Goal: Task Accomplishment & Management: Manage account settings

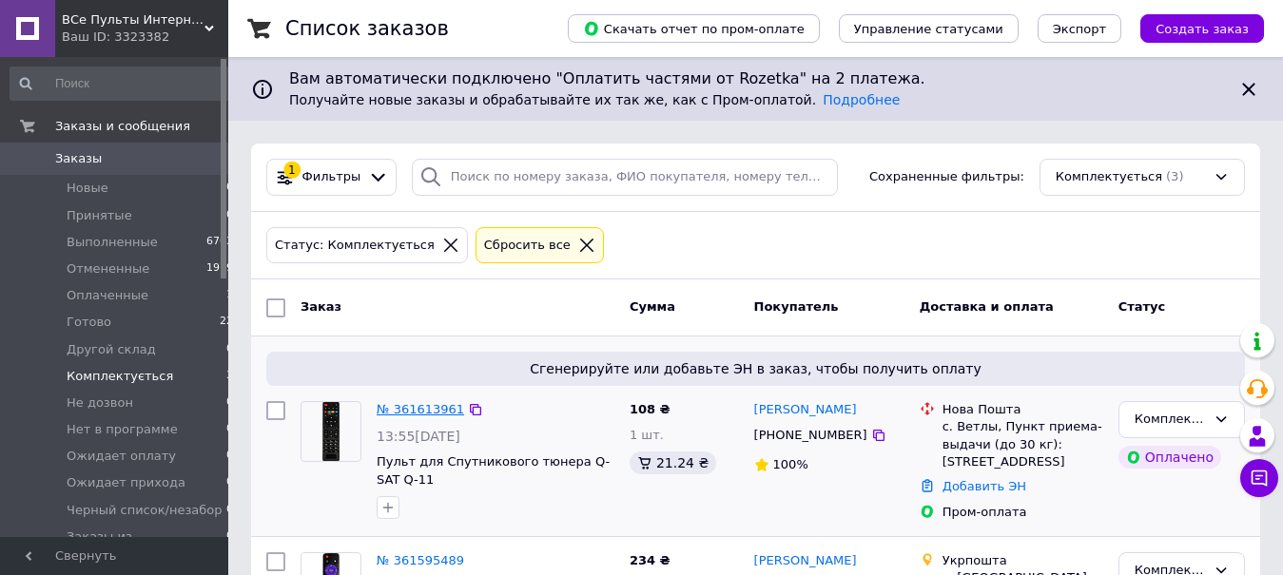
scroll to position [97, 0]
click at [160, 197] on li "Новые 1" at bounding box center [122, 188] width 244 height 27
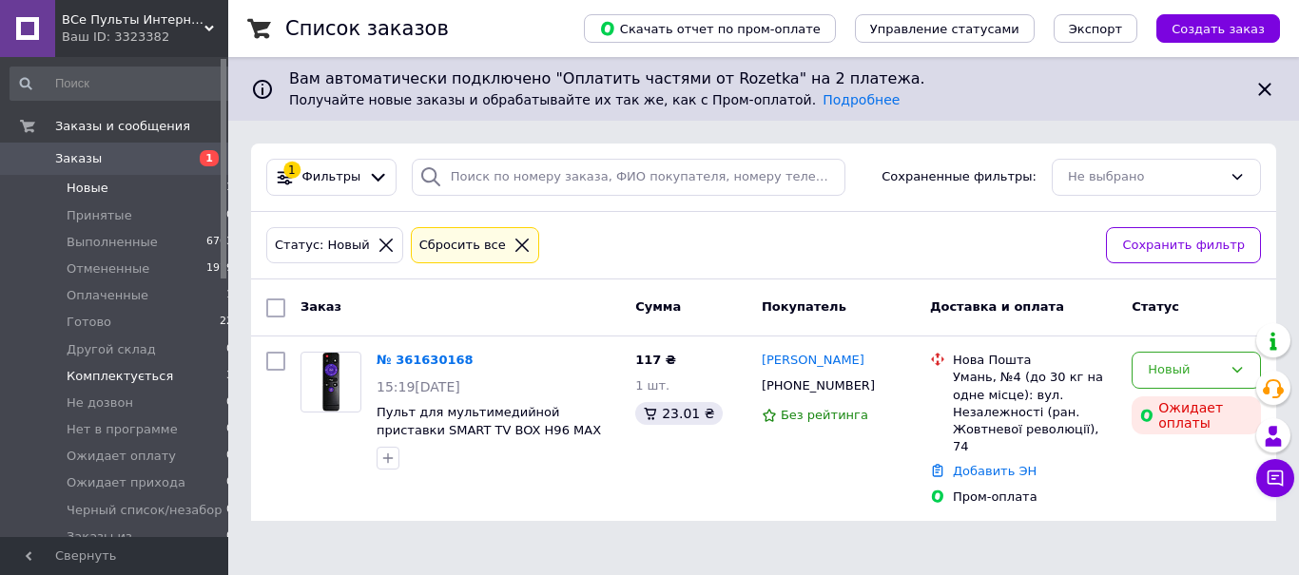
click at [143, 376] on span "Комплектується" at bounding box center [120, 376] width 106 height 17
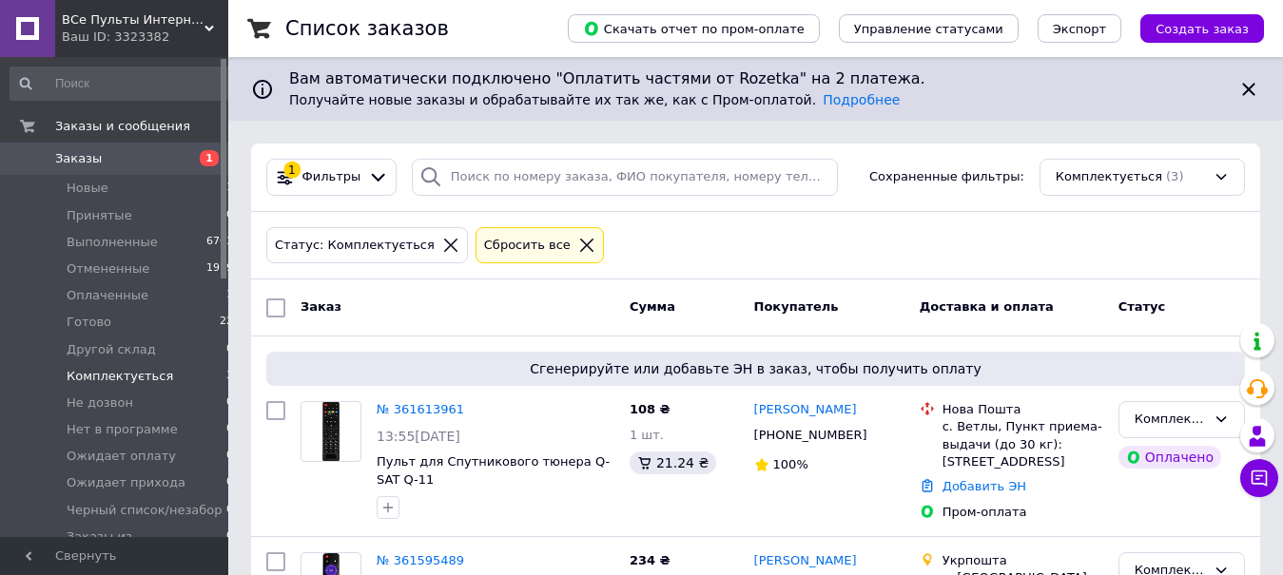
scroll to position [388, 0]
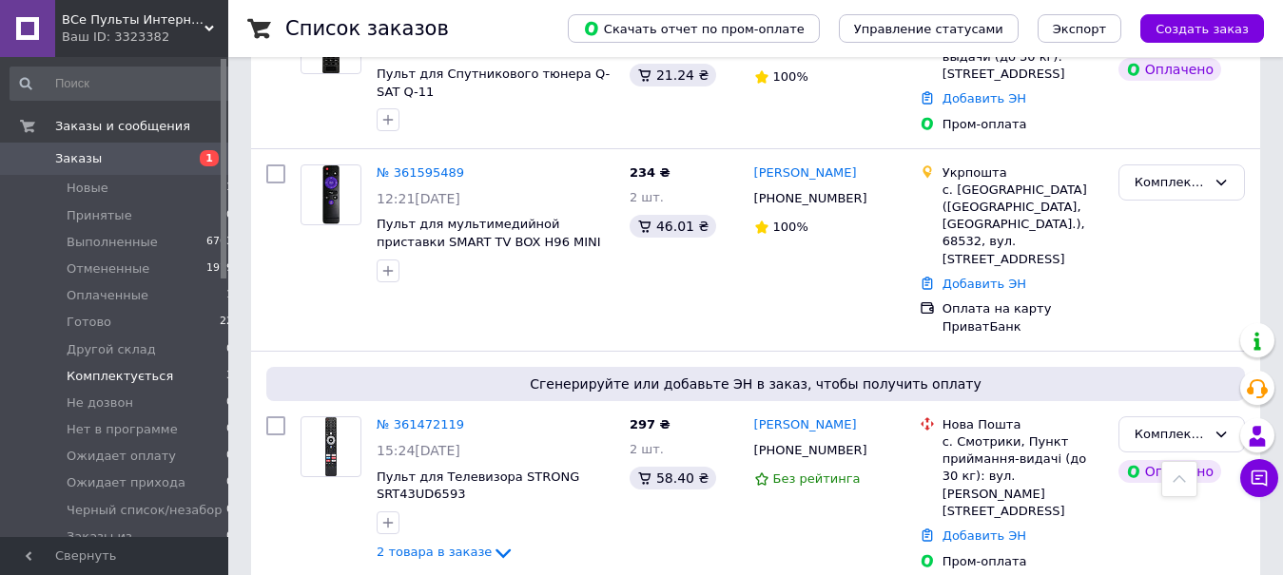
click at [192, 379] on li "Комплектується 3" at bounding box center [122, 376] width 244 height 27
click at [414, 165] on link "№ 361595489" at bounding box center [420, 172] width 87 height 14
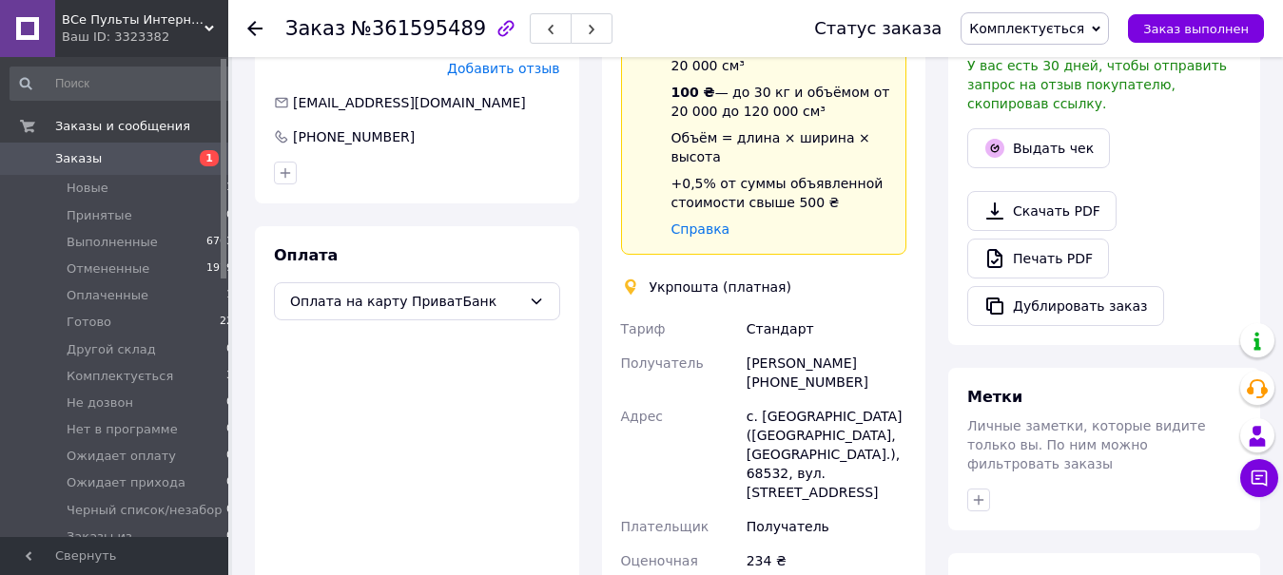
scroll to position [873, 0]
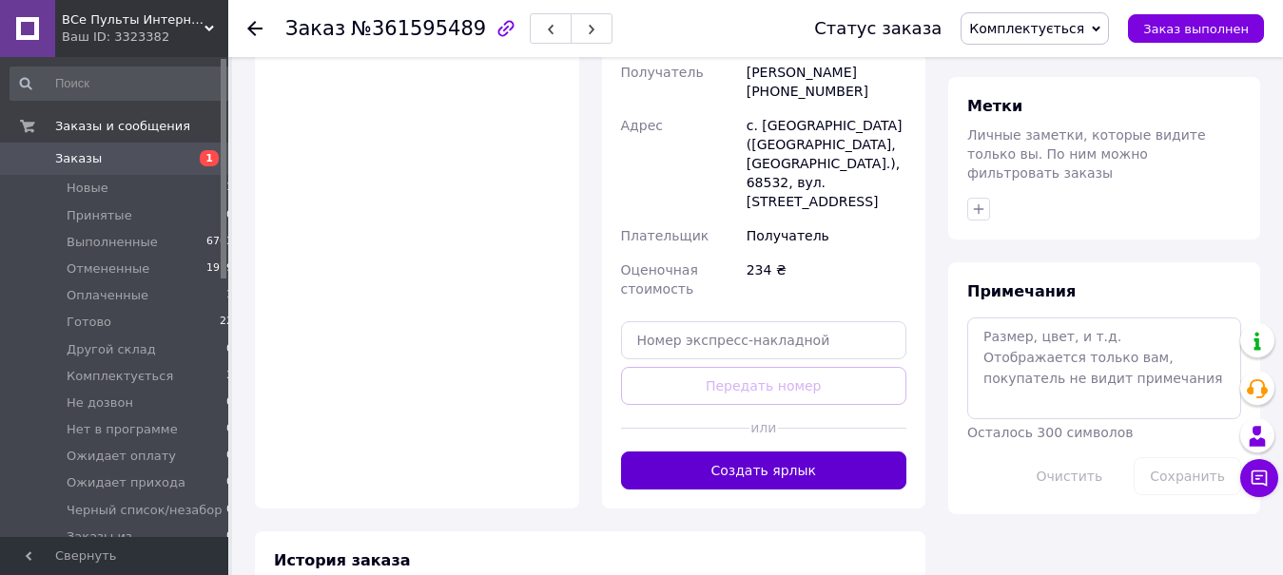
click at [752, 452] on button "Создать ярлык" at bounding box center [764, 471] width 286 height 38
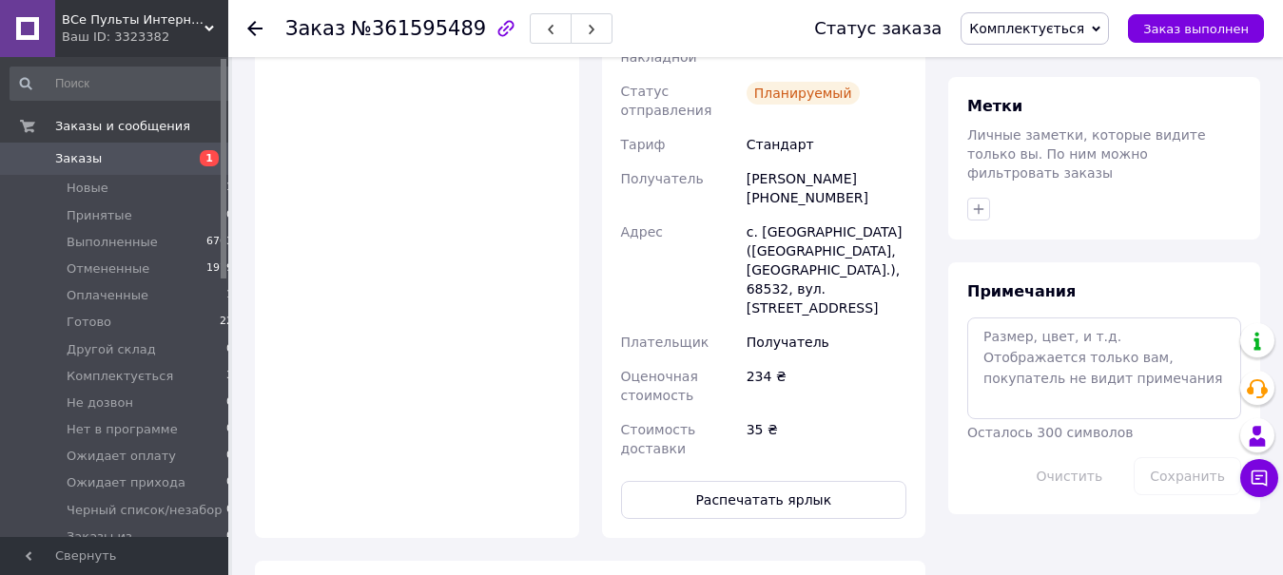
click at [752, 481] on button "Распечатать ярлык" at bounding box center [764, 500] width 286 height 38
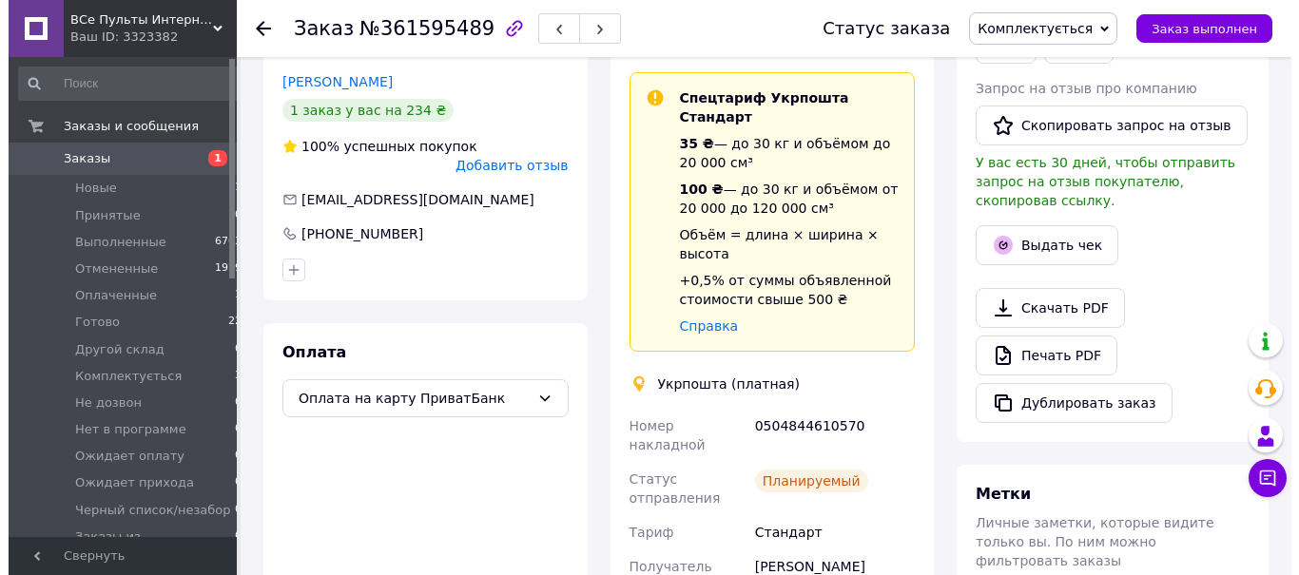
scroll to position [388, 0]
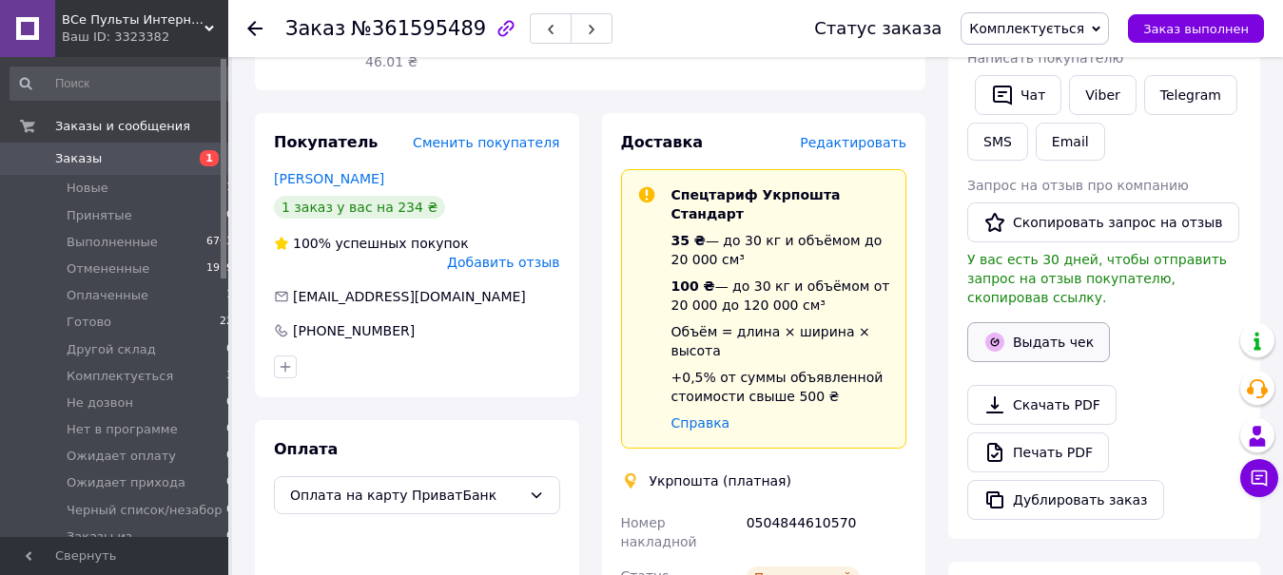
click at [1062, 322] on button "Выдать чек" at bounding box center [1038, 342] width 143 height 40
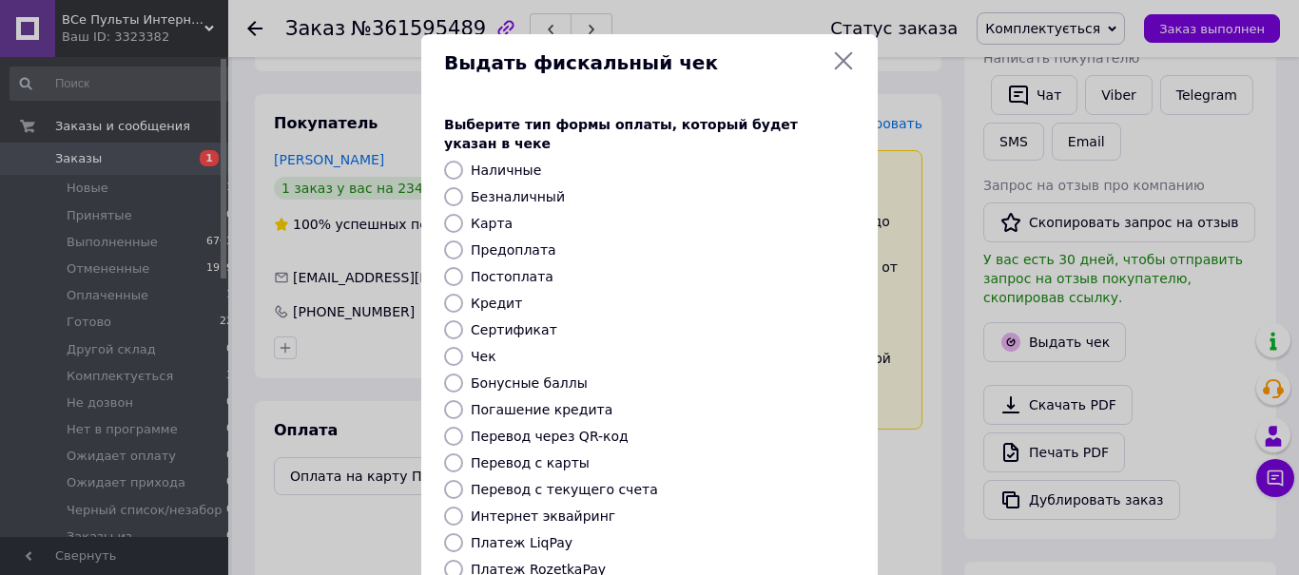
click at [550, 562] on label "Платеж RozetkaPay" at bounding box center [538, 569] width 135 height 15
click at [463, 560] on input "Платеж RozetkaPay" at bounding box center [453, 569] width 19 height 19
radio input "true"
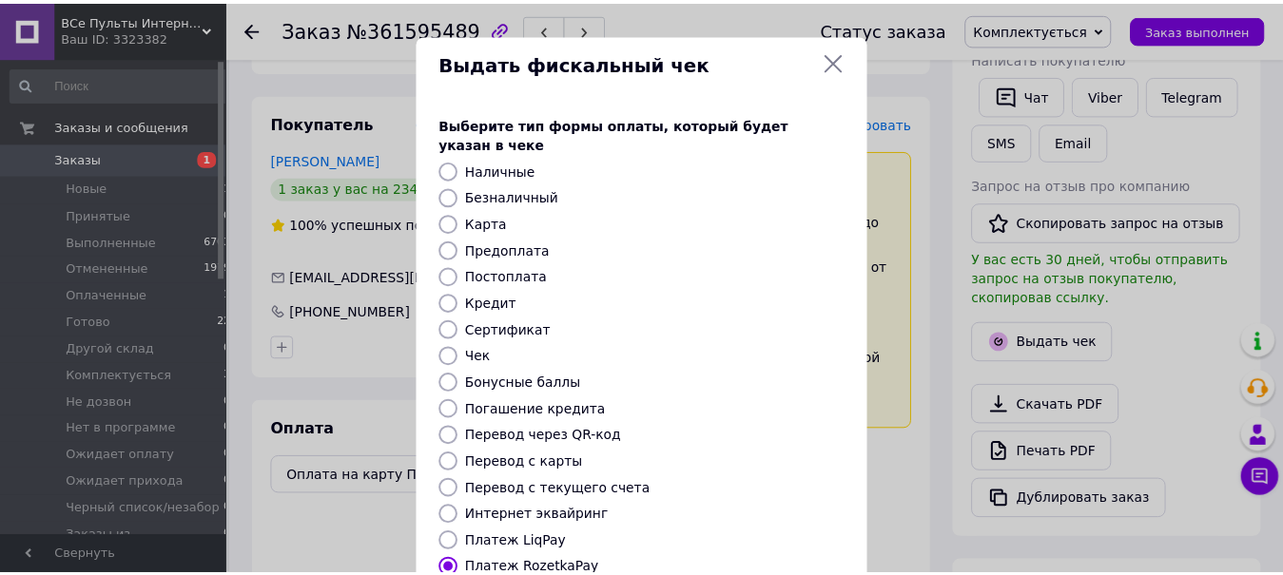
scroll to position [241, 0]
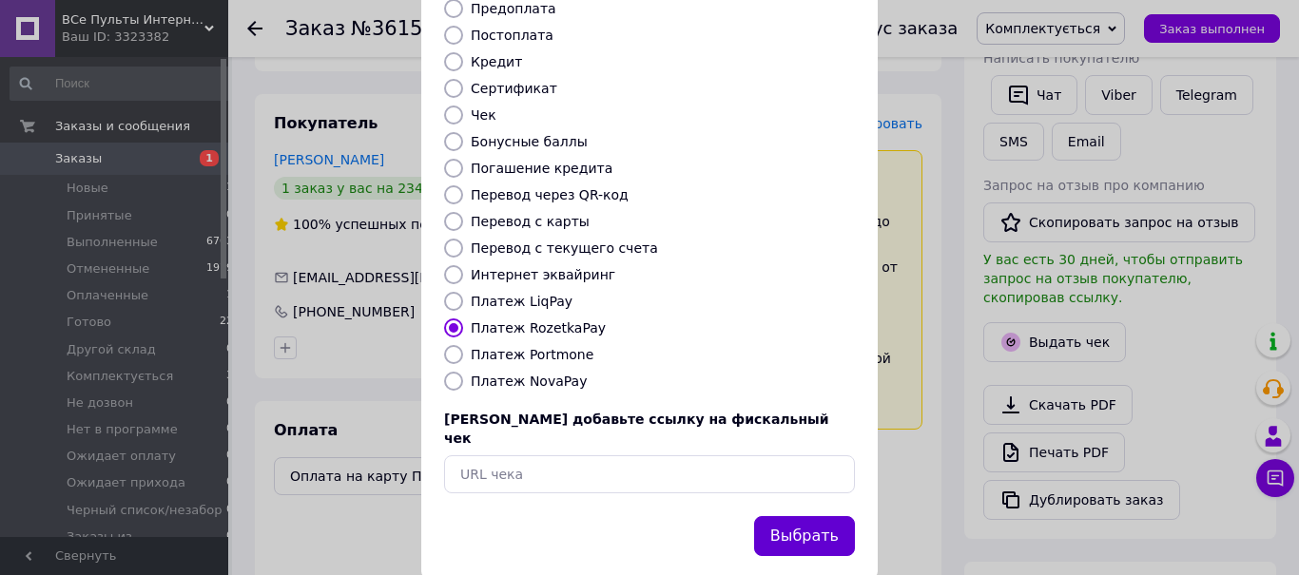
click at [790, 516] on button "Выбрать" at bounding box center [804, 536] width 101 height 41
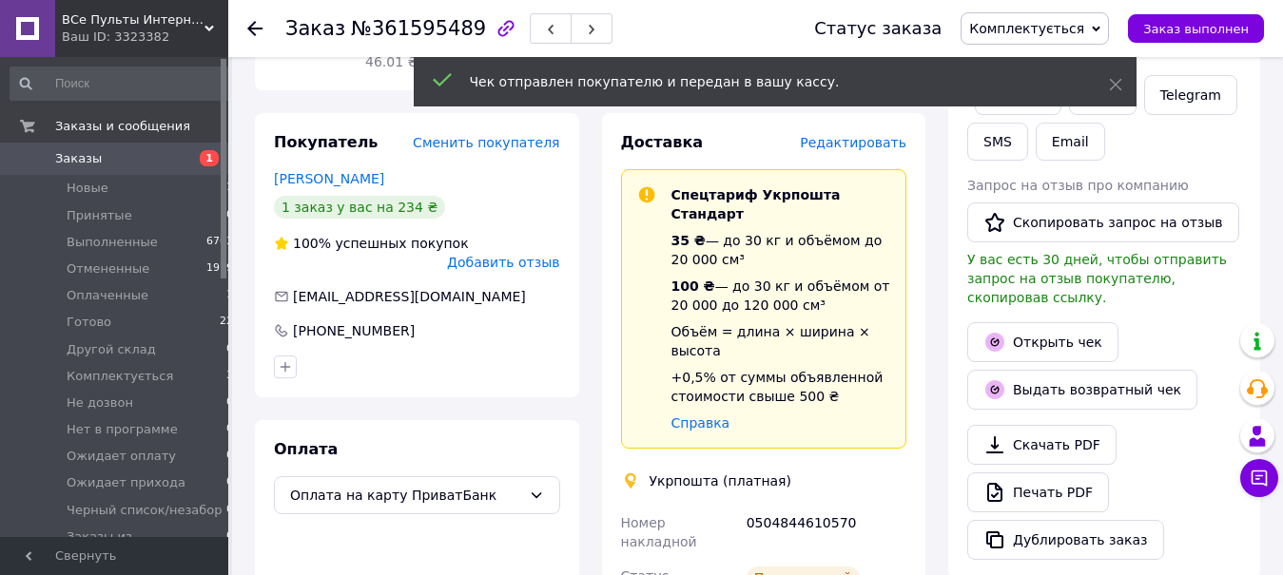
click at [383, 24] on span "№361595489" at bounding box center [418, 28] width 135 height 23
copy span "361595489"
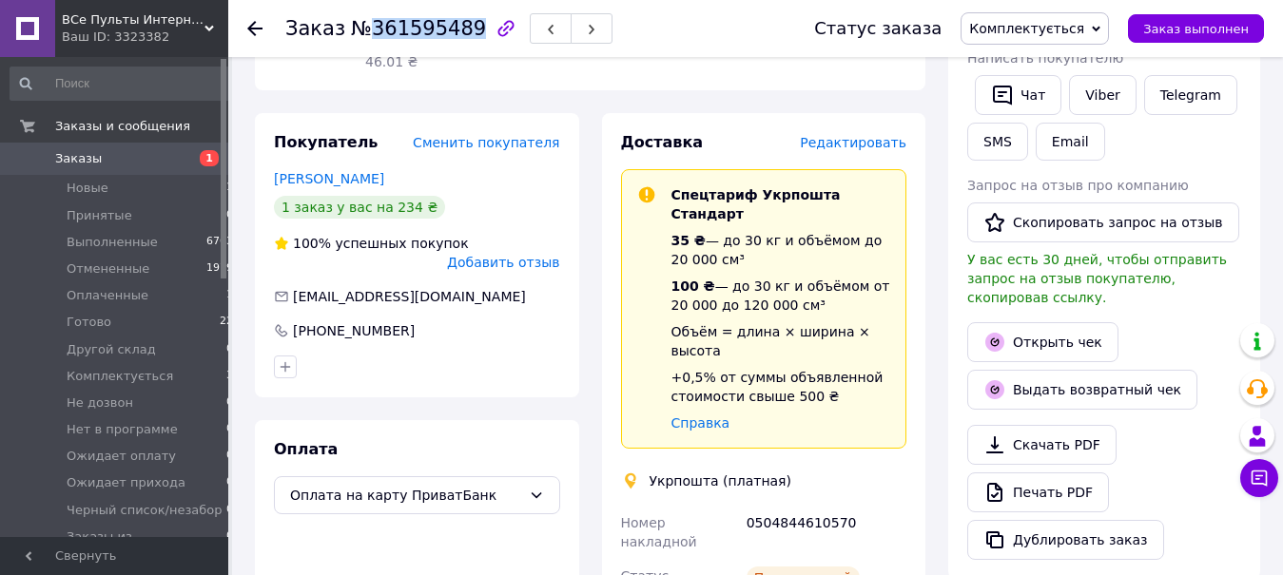
scroll to position [291, 0]
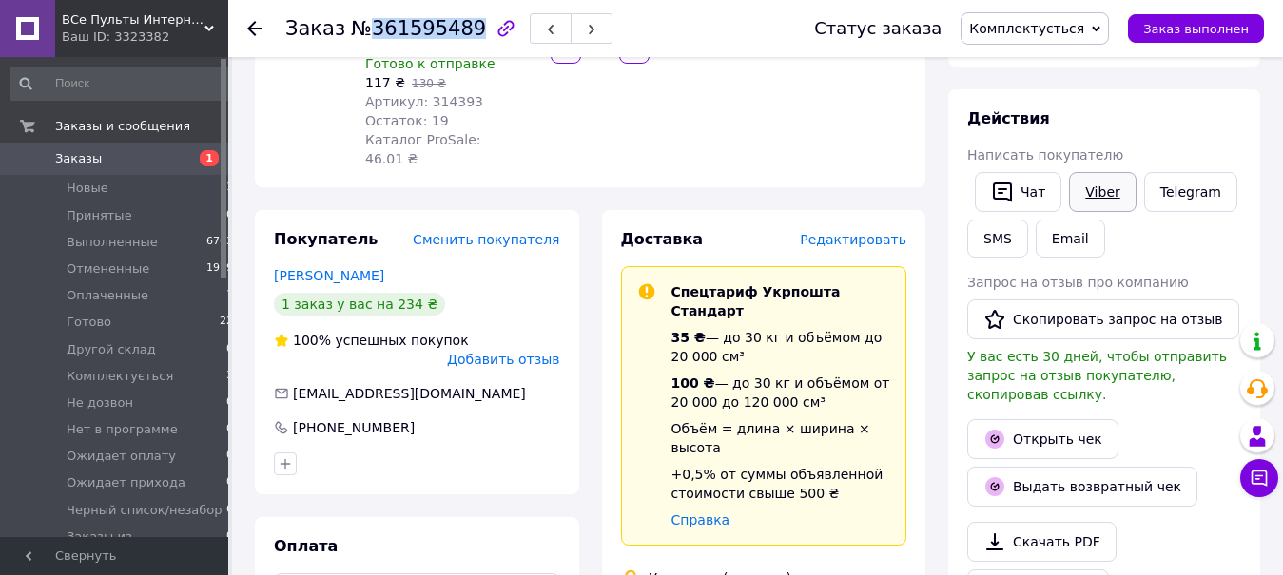
click at [1070, 192] on link "Viber" at bounding box center [1102, 192] width 67 height 40
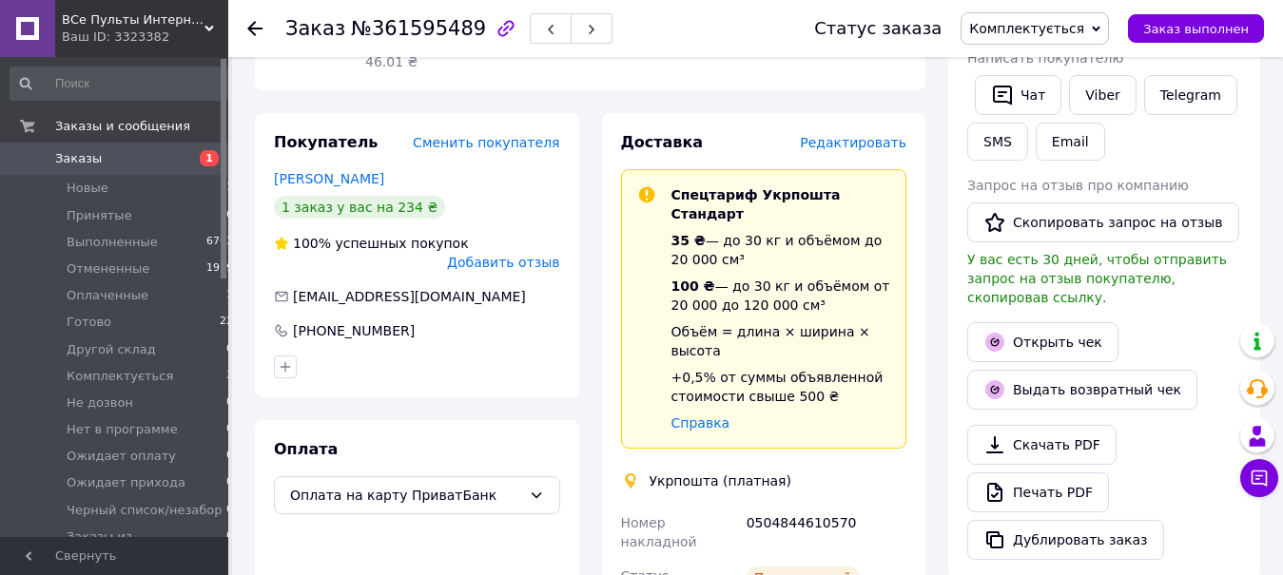
click at [792, 506] on div "0504844610570" at bounding box center [826, 532] width 167 height 53
copy div "0504844610570"
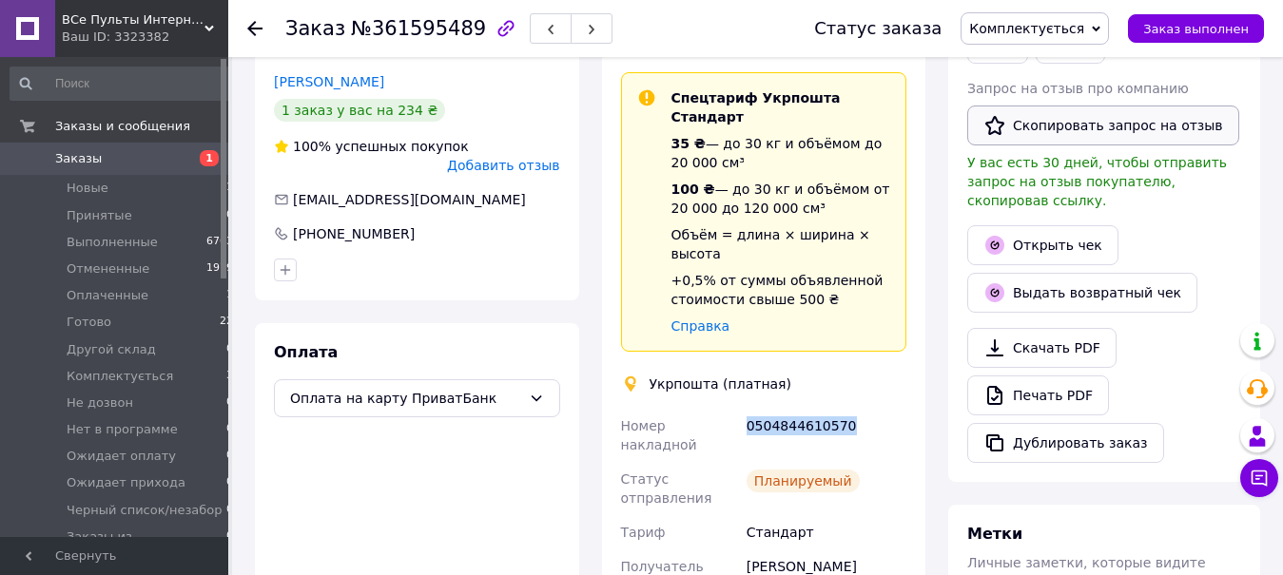
scroll to position [194, 0]
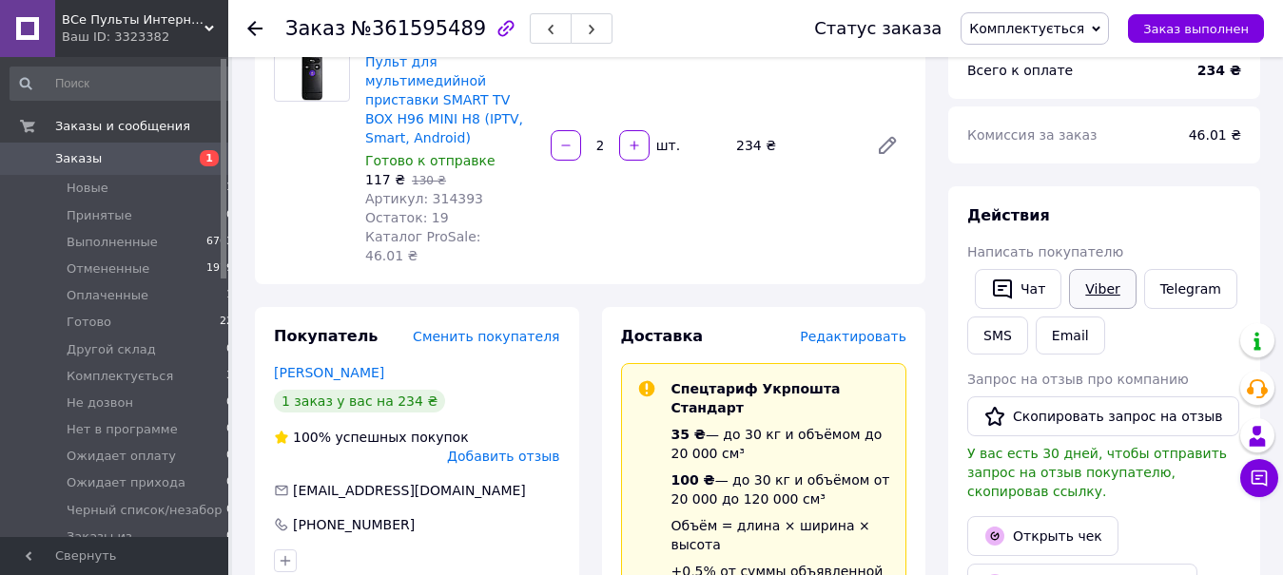
click at [1082, 280] on link "Viber" at bounding box center [1102, 289] width 67 height 40
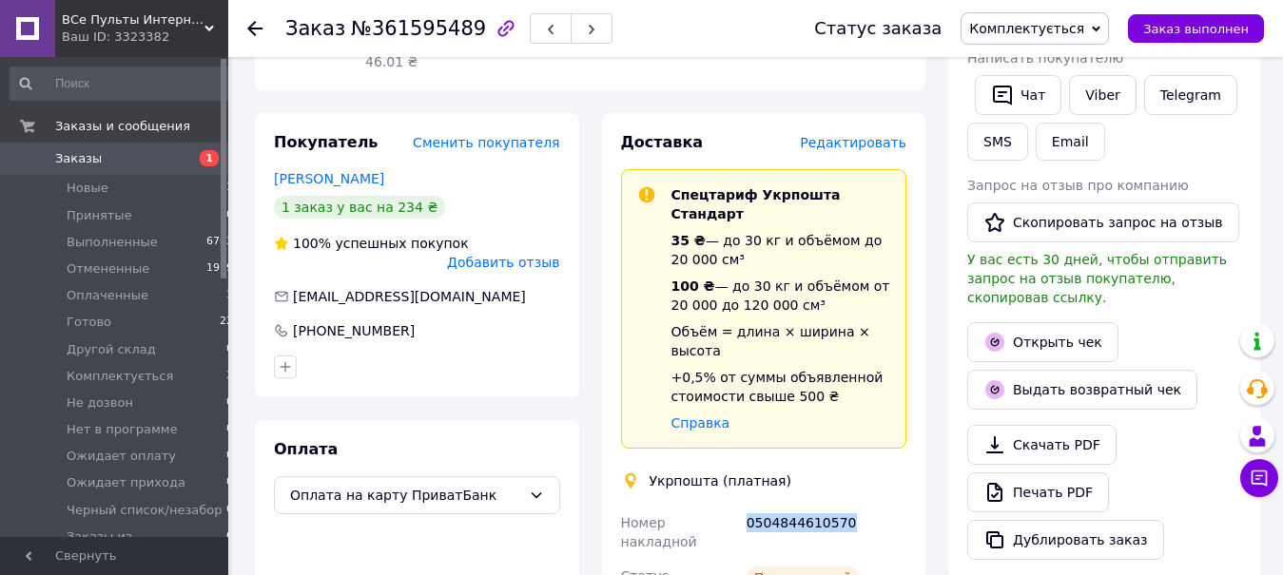
click at [1071, 26] on span "Комплектується" at bounding box center [1026, 28] width 115 height 15
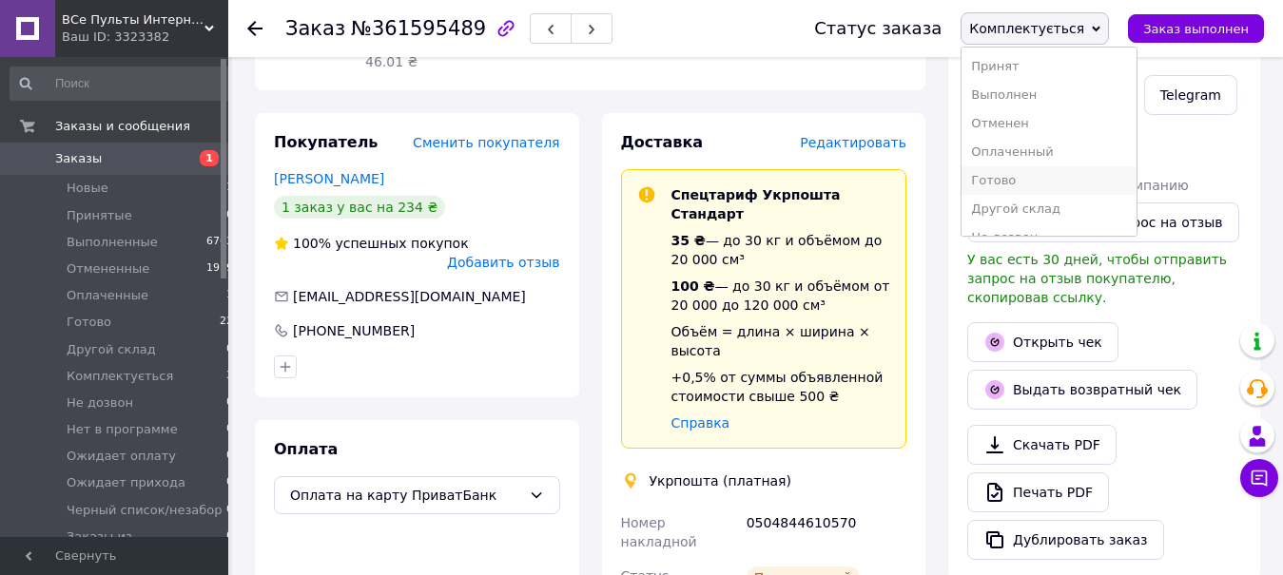
click at [1032, 173] on li "Готово" at bounding box center [1048, 180] width 175 height 29
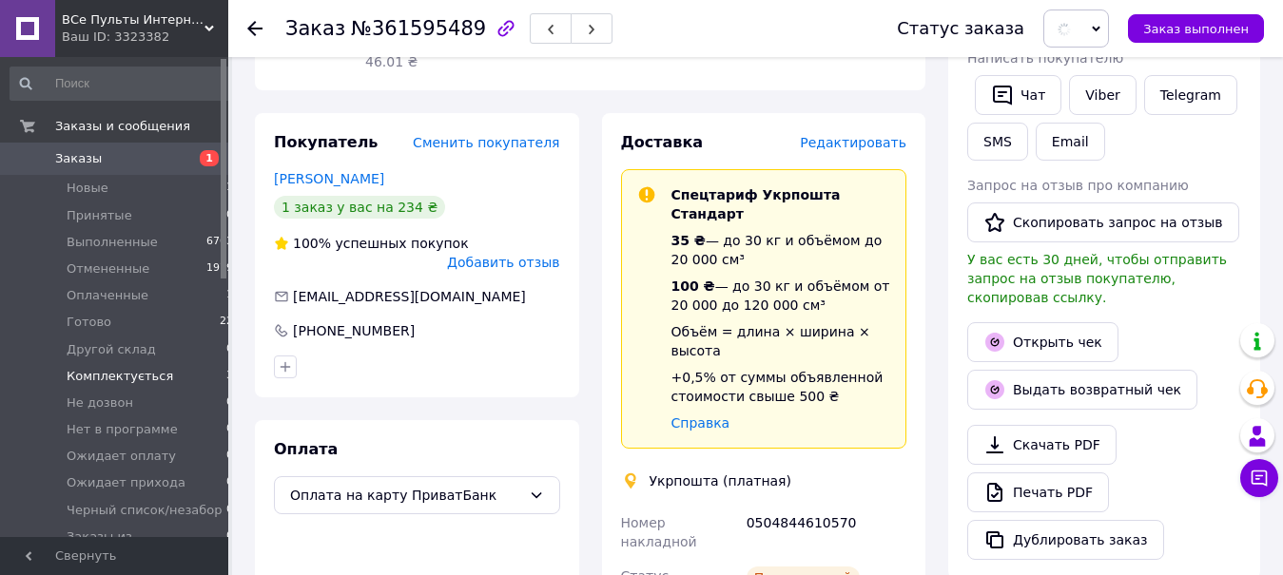
click at [176, 377] on li "Комплектується 3" at bounding box center [122, 376] width 244 height 27
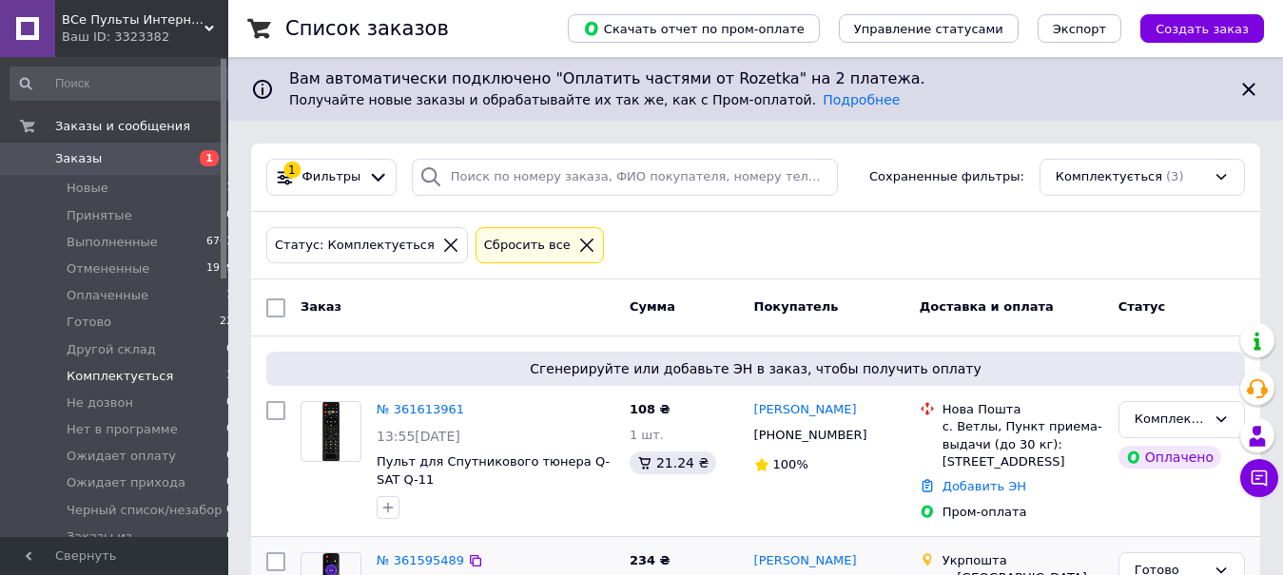
scroll to position [388, 0]
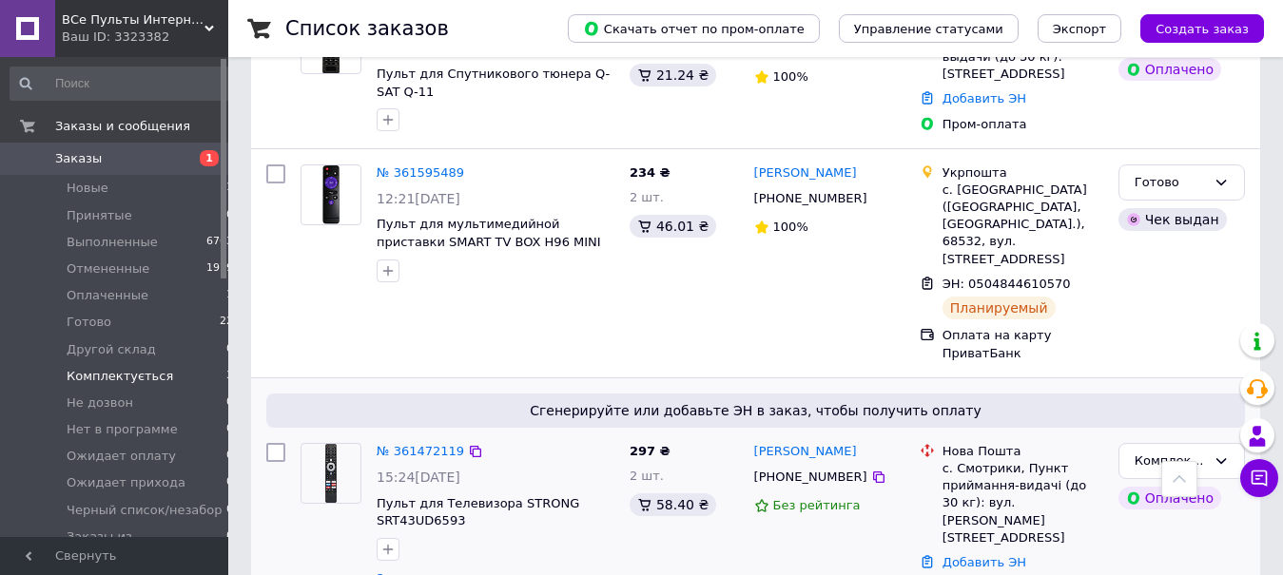
click at [419, 435] on div "№ 361472119 15:24, 11.09.2025 Пульт для Телевизора STRONG SRT43UD6593 2 товара …" at bounding box center [495, 517] width 253 height 164
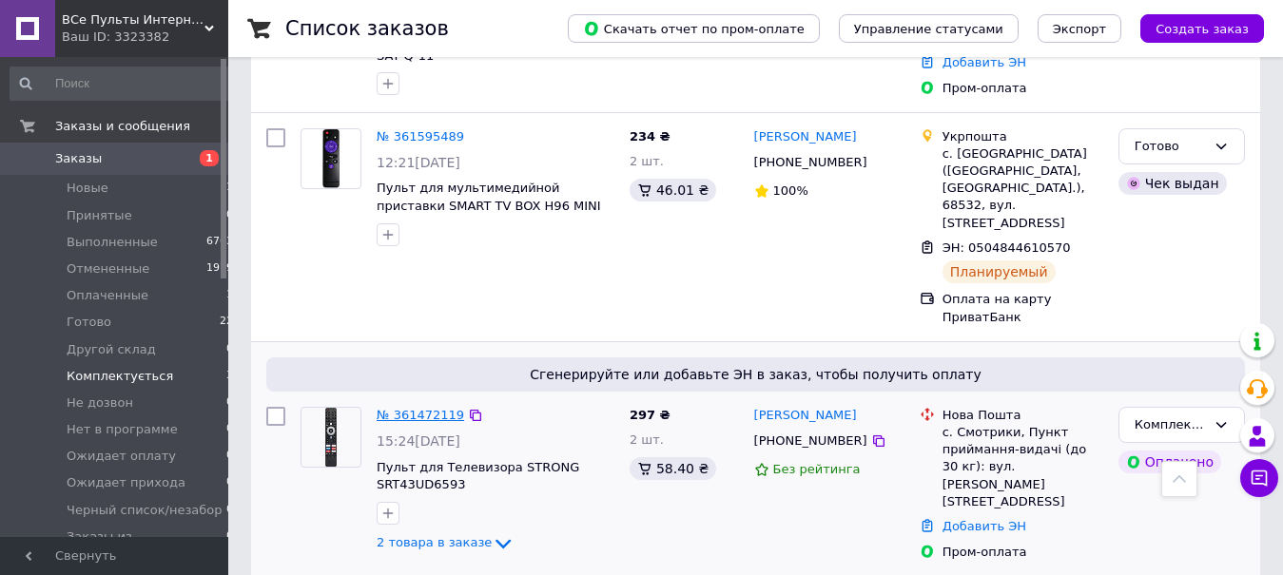
click at [431, 408] on link "№ 361472119" at bounding box center [420, 415] width 87 height 14
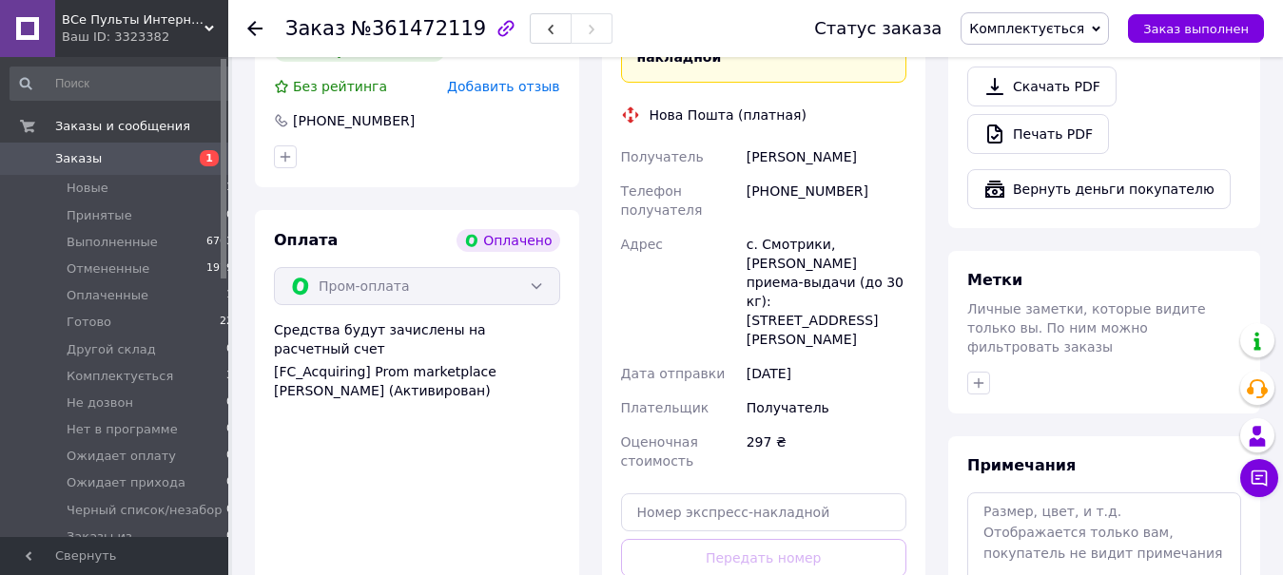
scroll to position [876, 0]
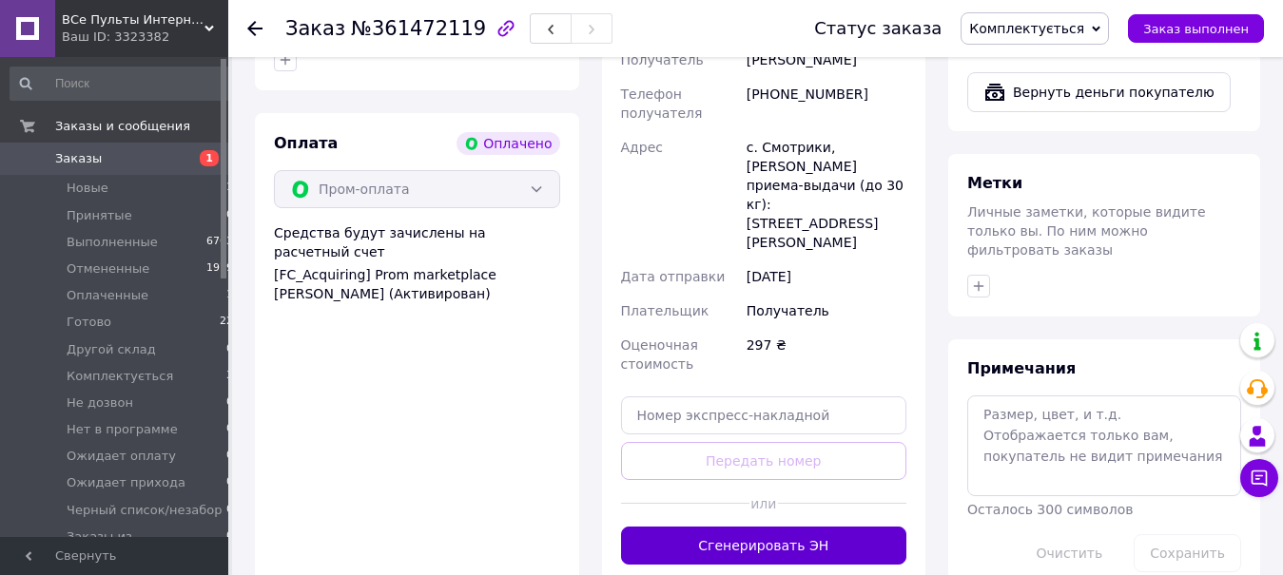
click at [790, 527] on button "Сгенерировать ЭН" at bounding box center [764, 546] width 286 height 38
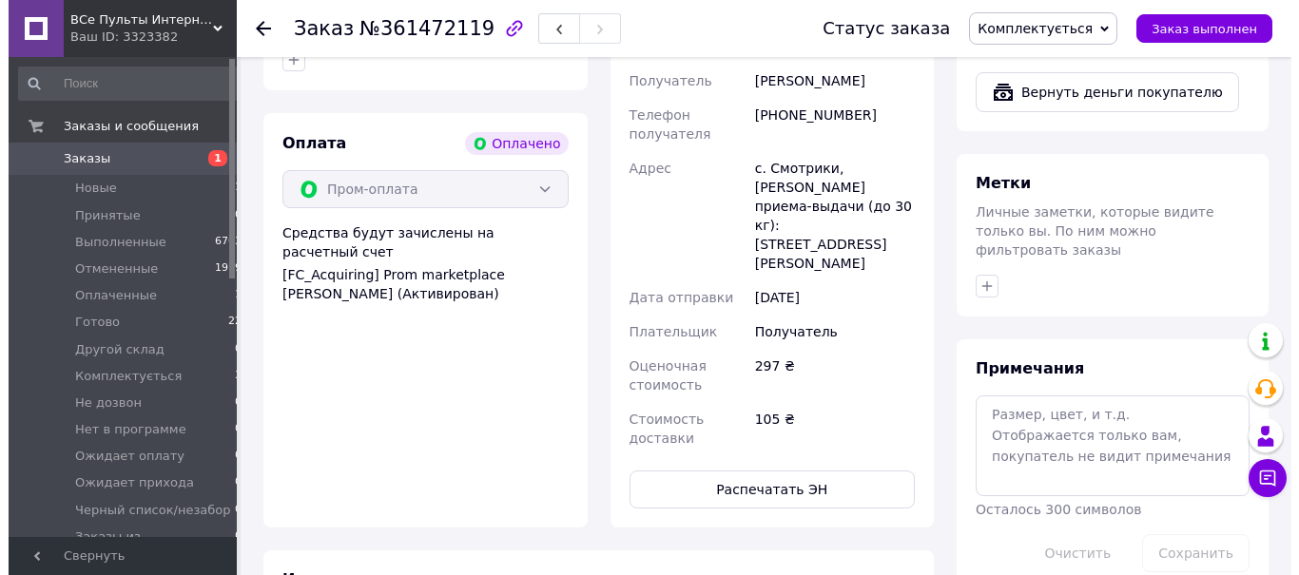
scroll to position [488, 0]
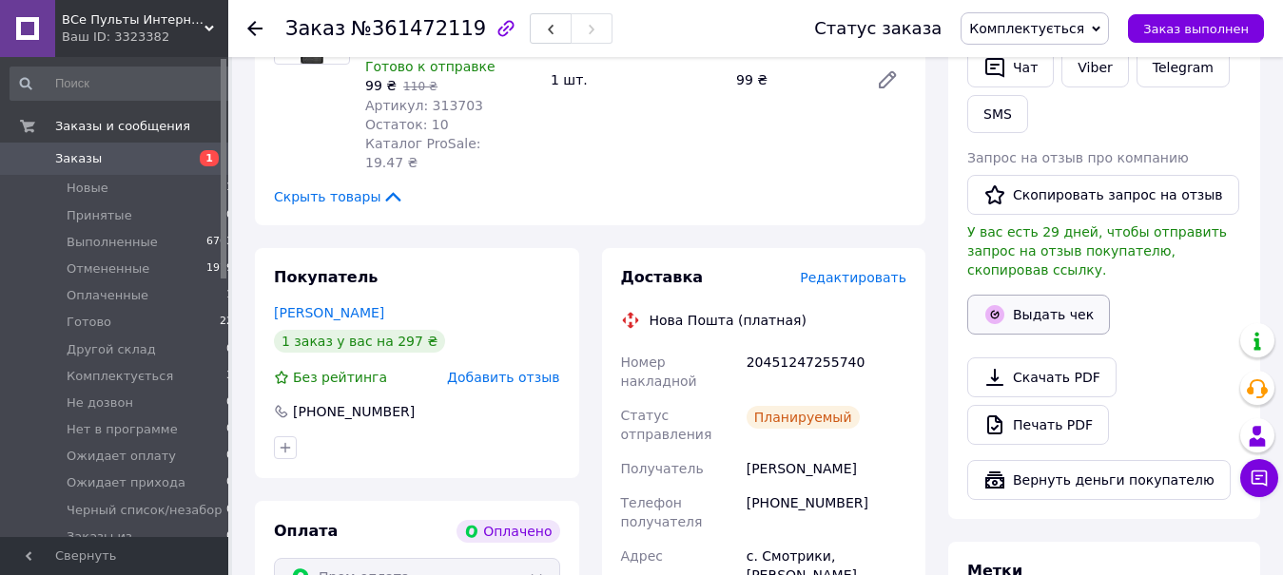
click at [1032, 310] on button "Выдать чек" at bounding box center [1038, 315] width 143 height 40
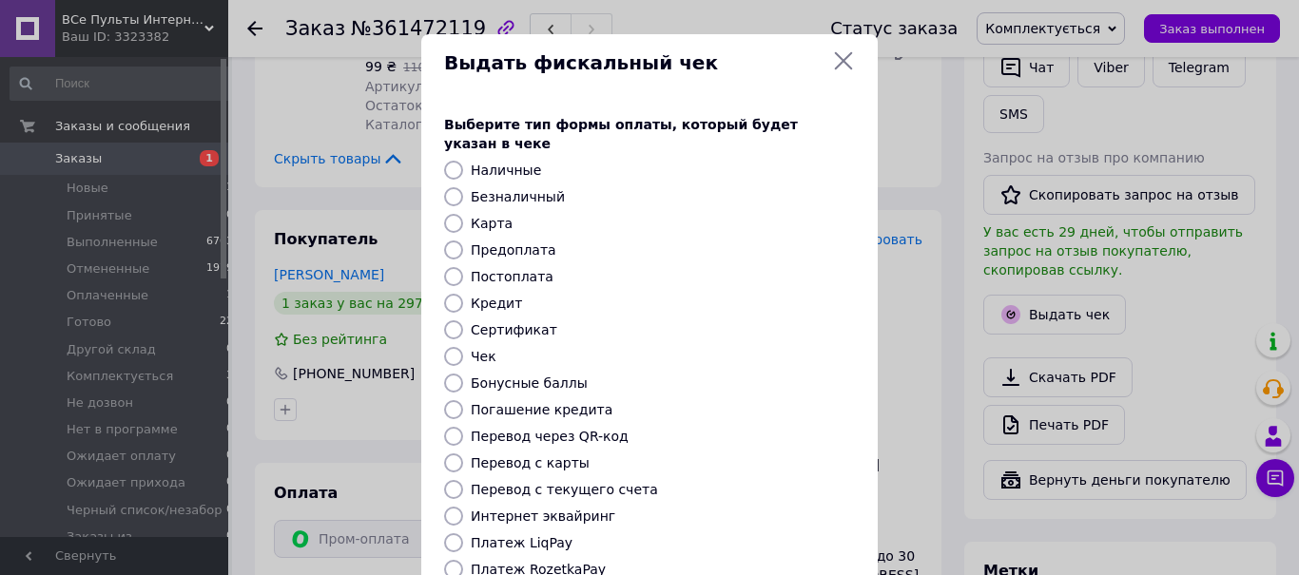
click at [564, 562] on label "Платеж RozetkaPay" at bounding box center [538, 569] width 135 height 15
click at [463, 560] on input "Платеж RozetkaPay" at bounding box center [453, 569] width 19 height 19
radio input "true"
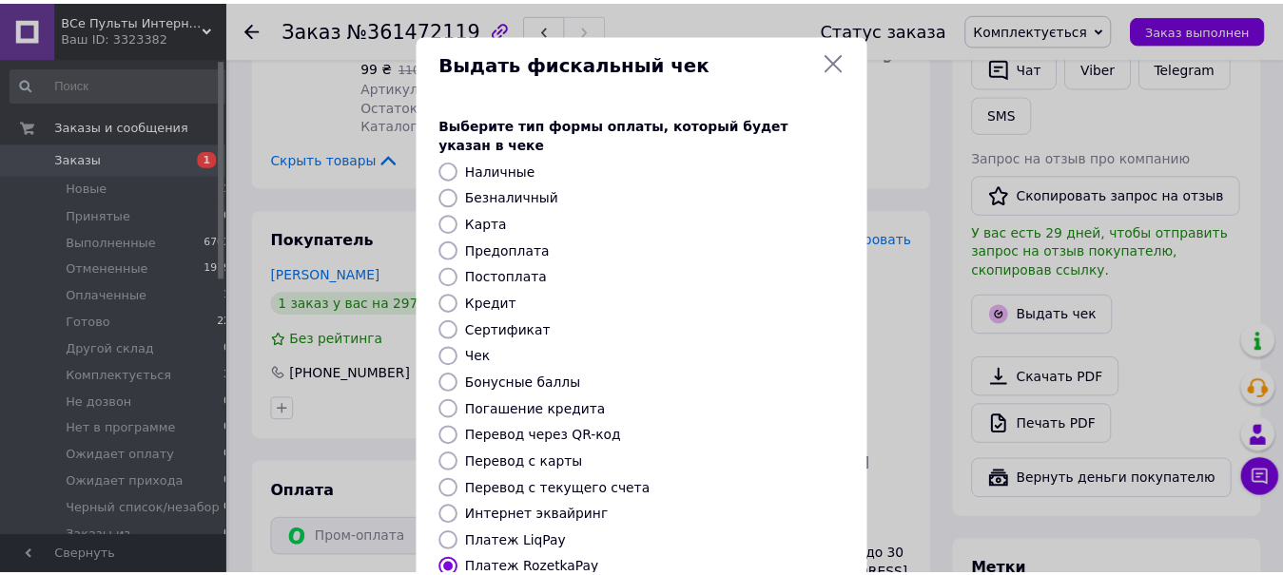
scroll to position [241, 0]
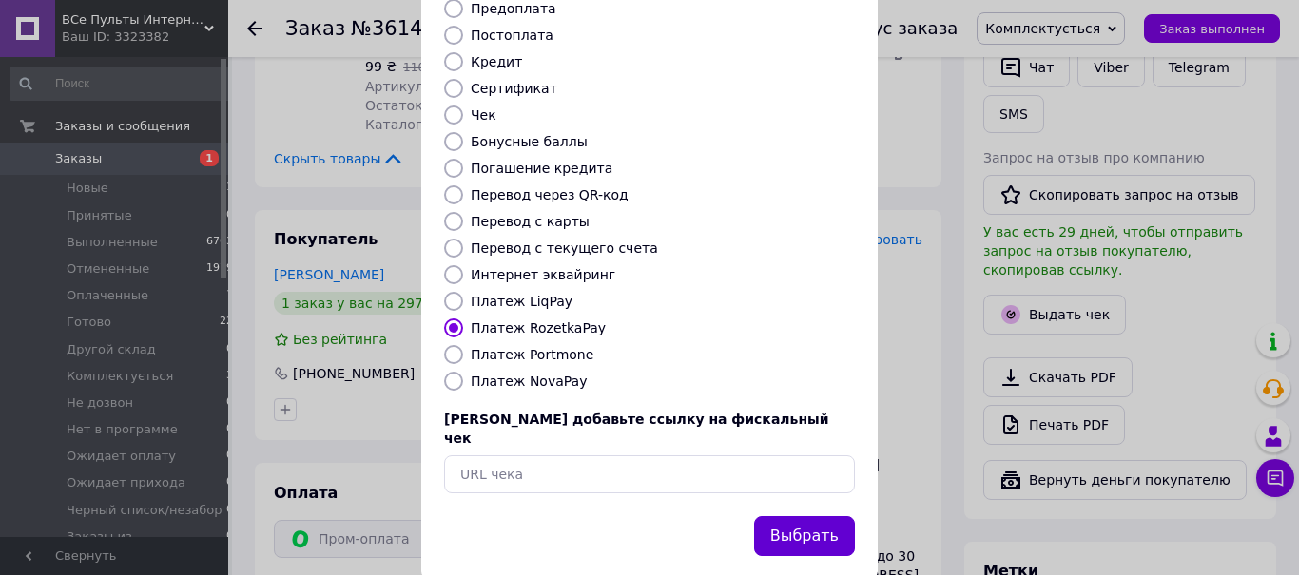
click at [820, 516] on button "Выбрать" at bounding box center [804, 536] width 101 height 41
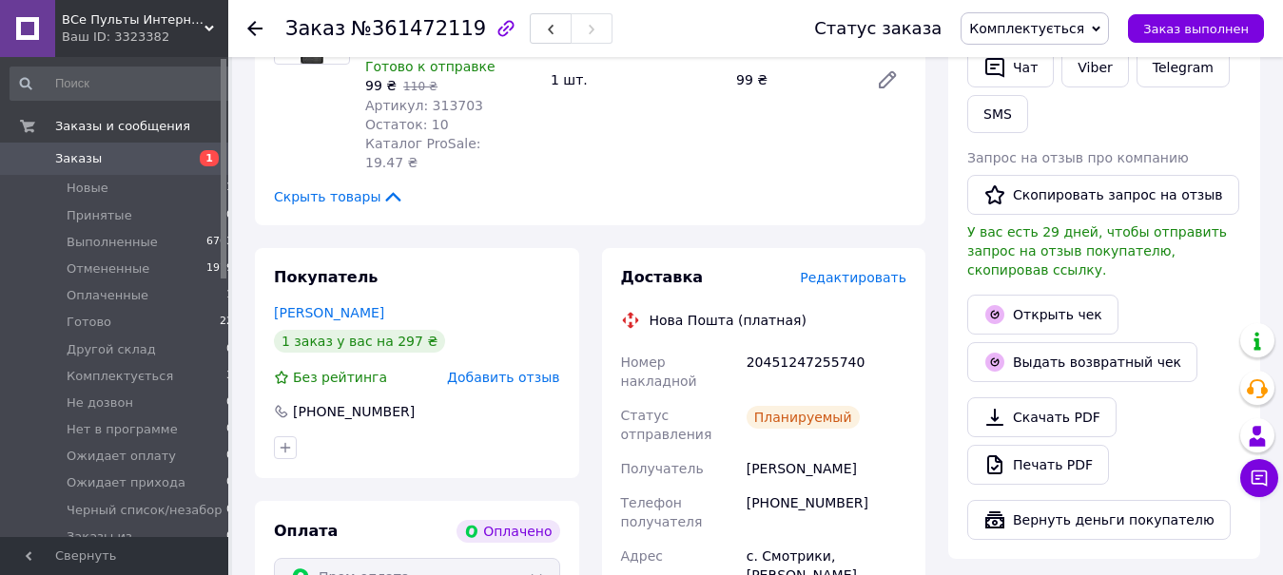
scroll to position [100, 0]
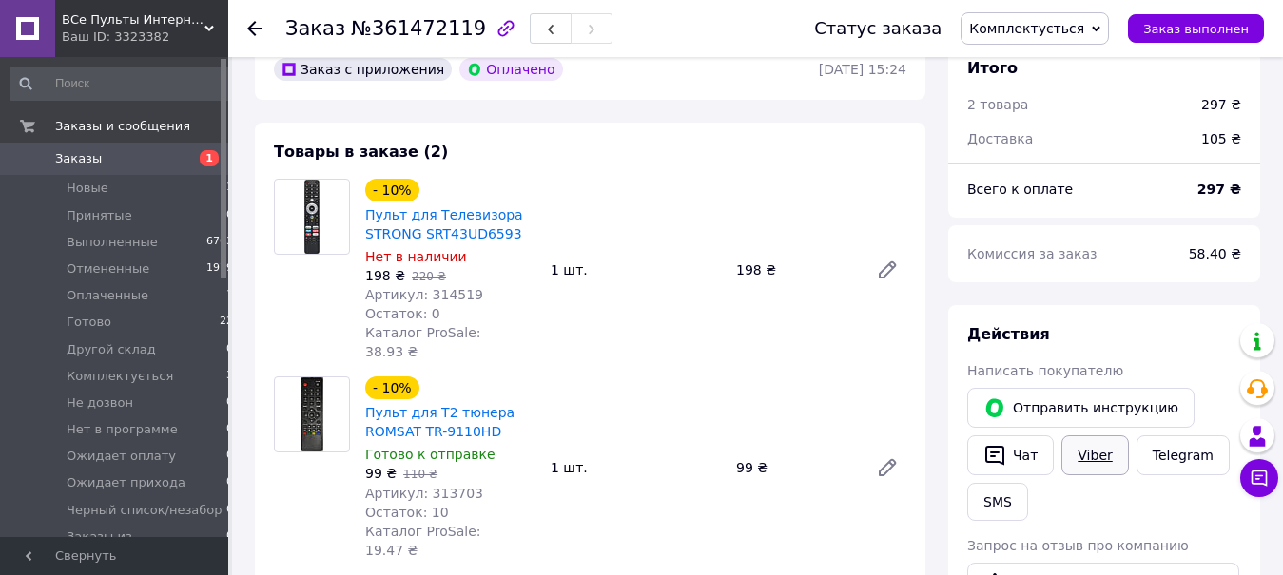
click at [1092, 457] on link "Viber" at bounding box center [1094, 455] width 67 height 40
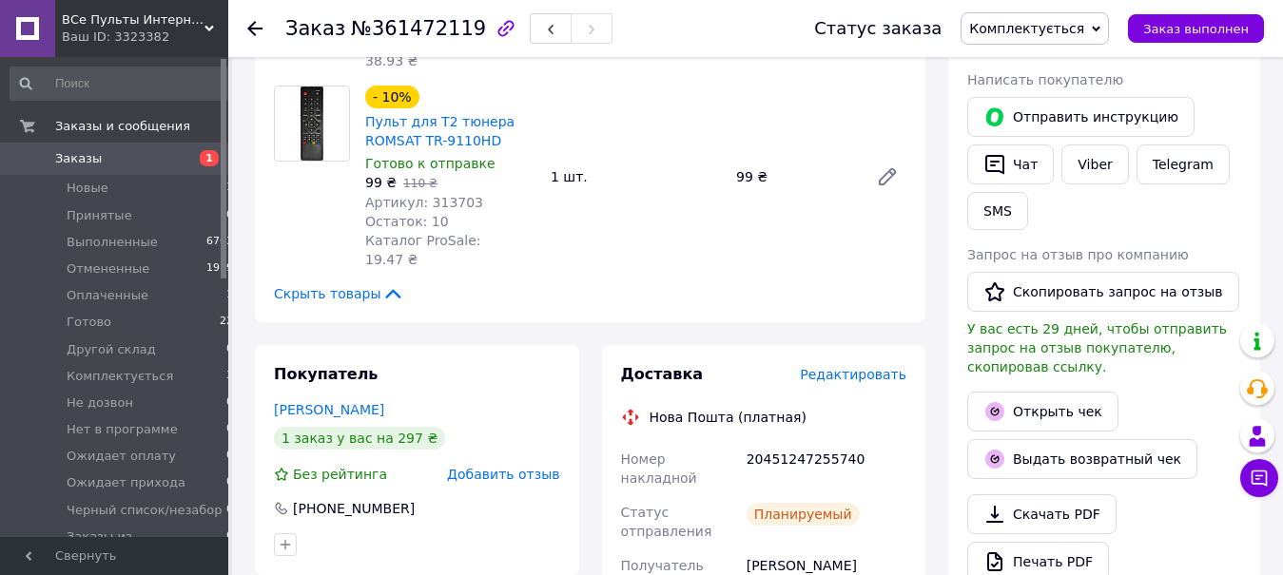
click at [766, 442] on div "20451247255740" at bounding box center [826, 468] width 167 height 53
copy div "20451247255740"
click at [1075, 22] on span "Комплектується" at bounding box center [1026, 28] width 115 height 15
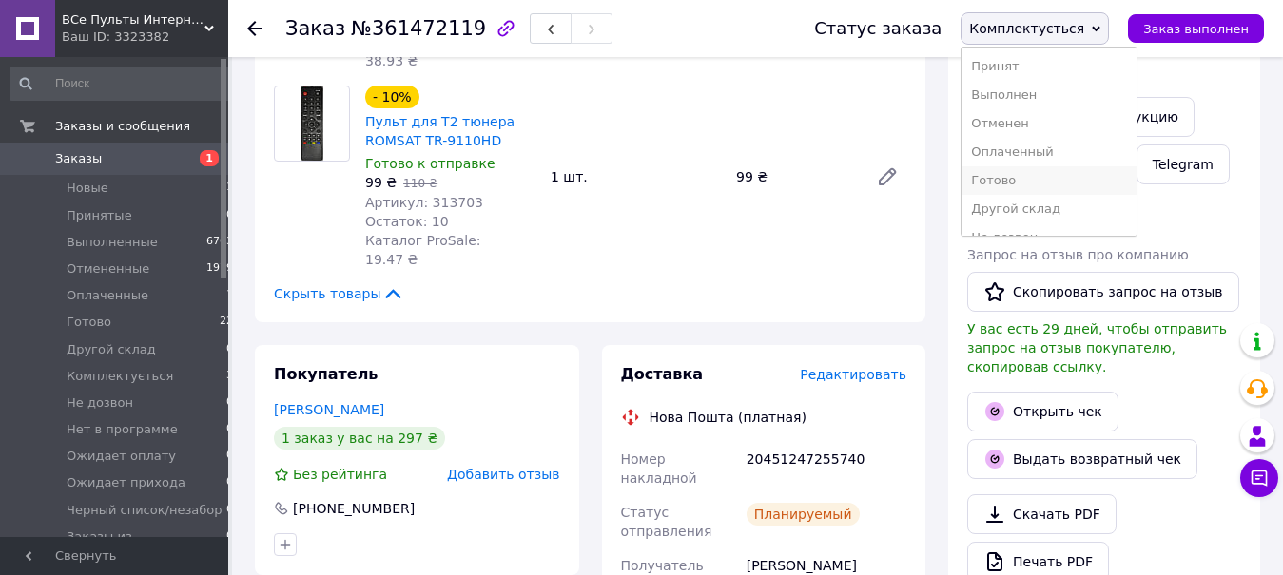
click at [1027, 179] on li "Готово" at bounding box center [1048, 180] width 175 height 29
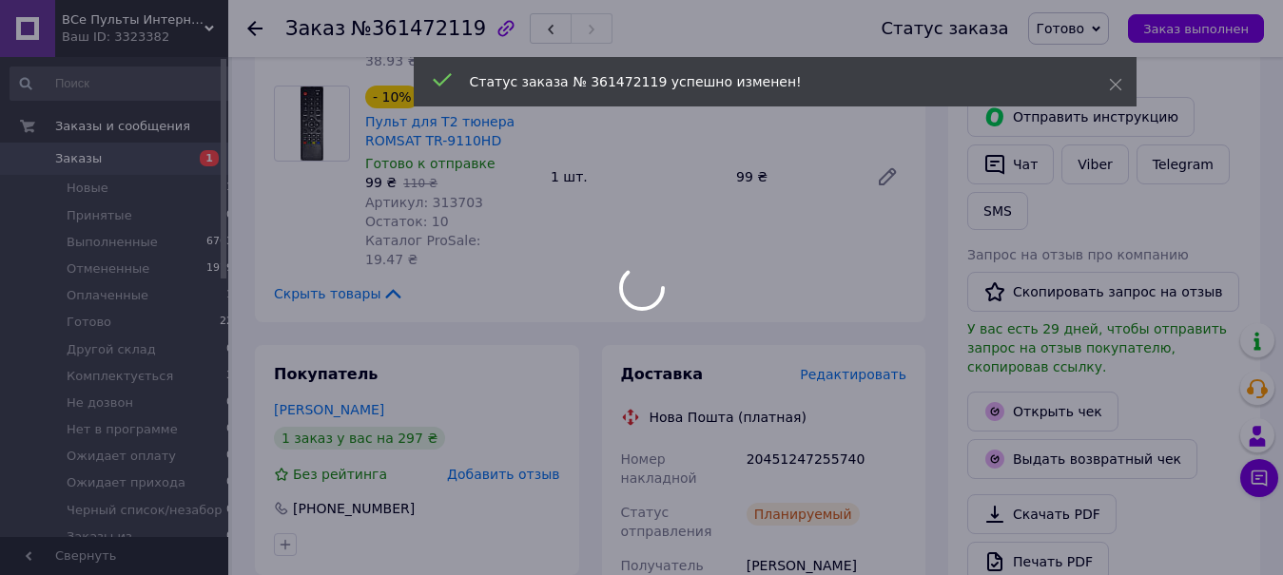
click at [394, 29] on div at bounding box center [641, 287] width 1283 height 575
click at [394, 29] on span "№361472119" at bounding box center [418, 28] width 135 height 23
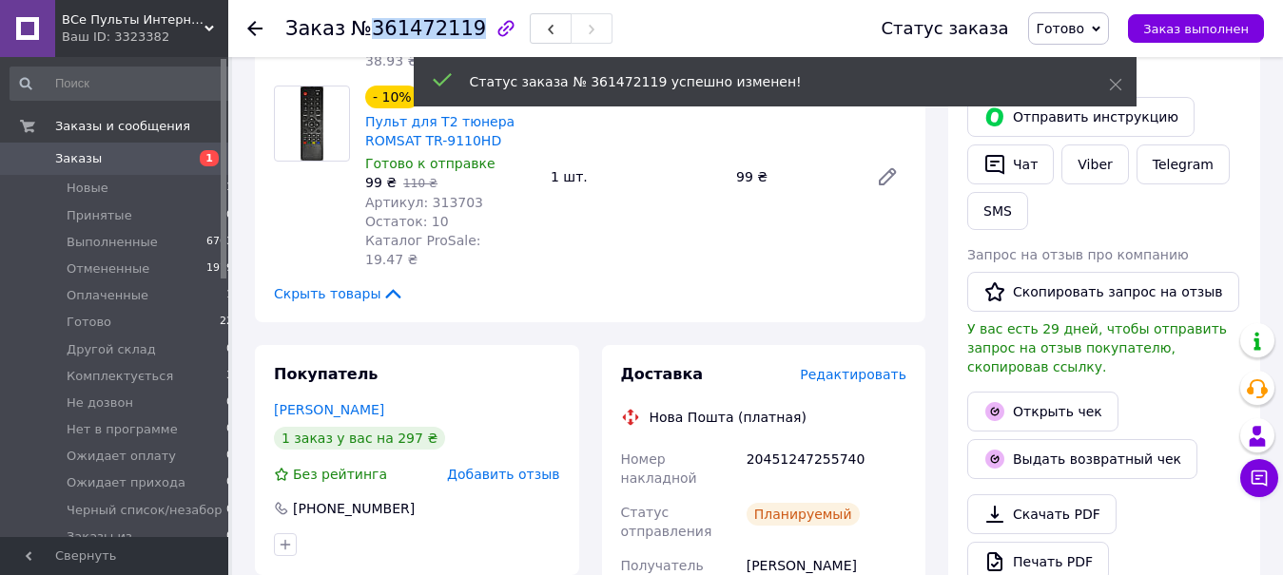
click at [394, 29] on span "№361472119" at bounding box center [418, 28] width 135 height 23
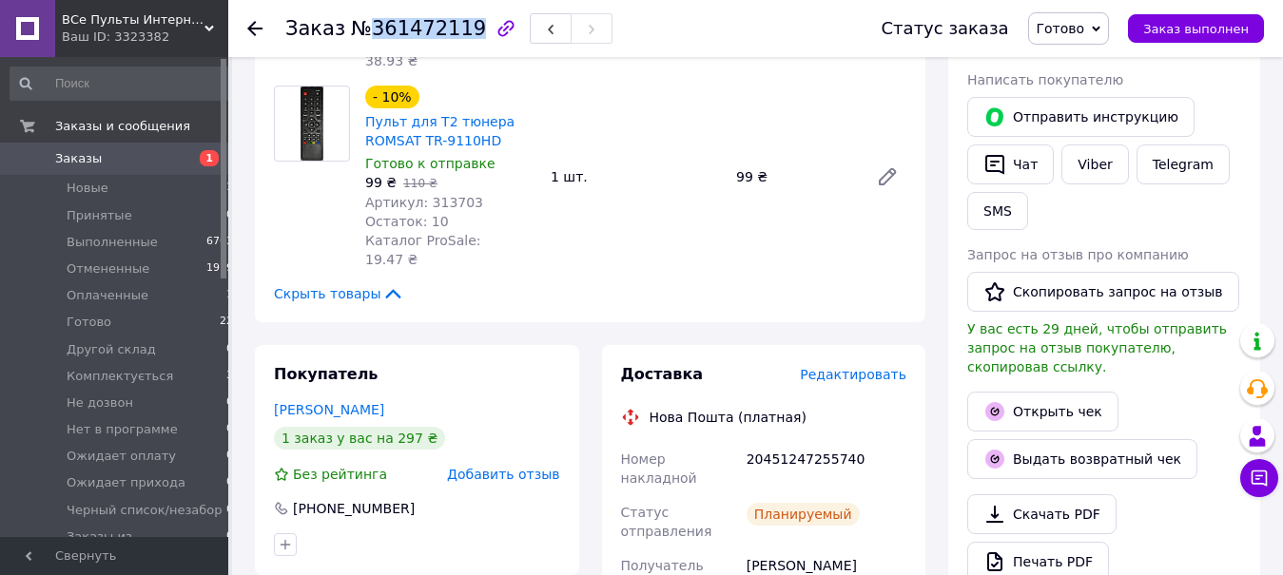
copy span "361472119"
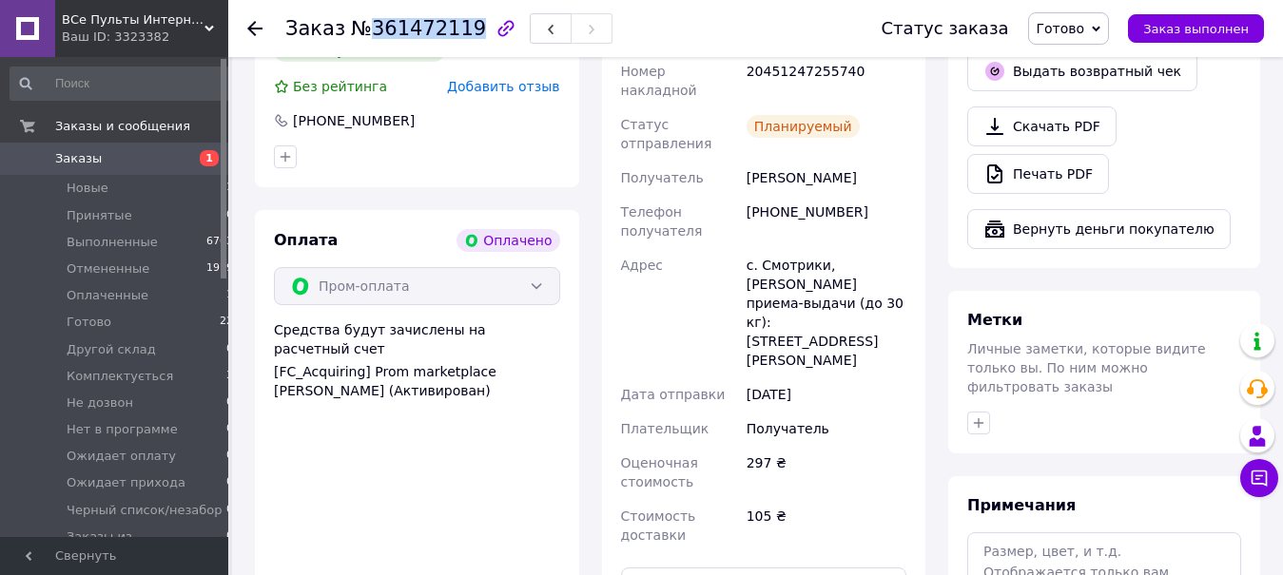
scroll to position [294, 0]
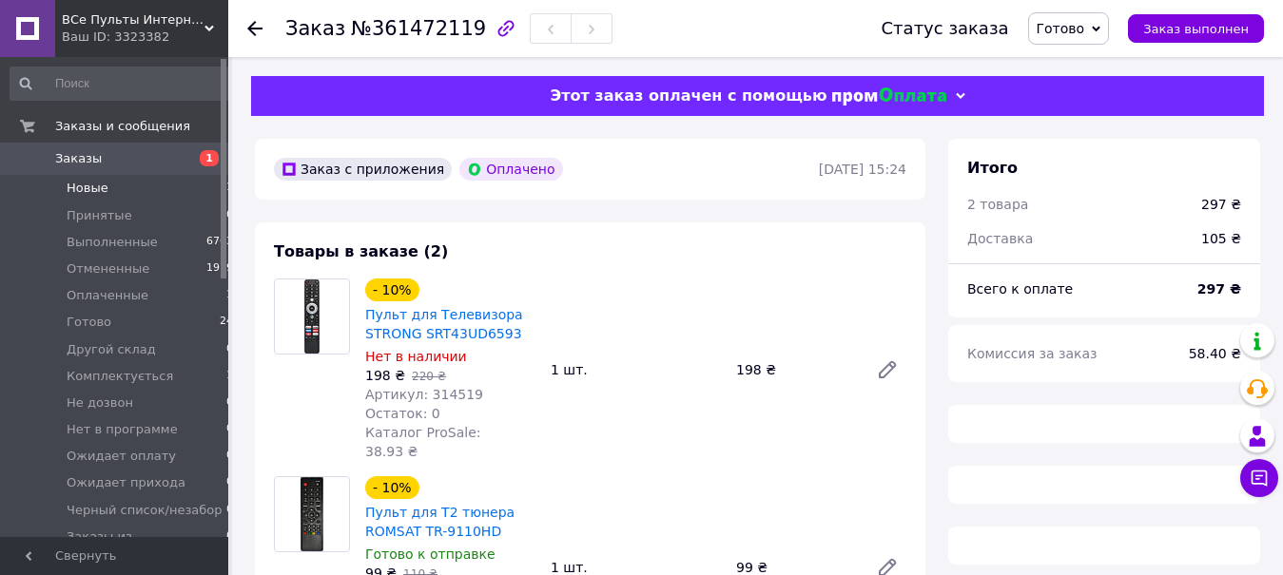
click at [99, 184] on span "Новые" at bounding box center [88, 188] width 42 height 17
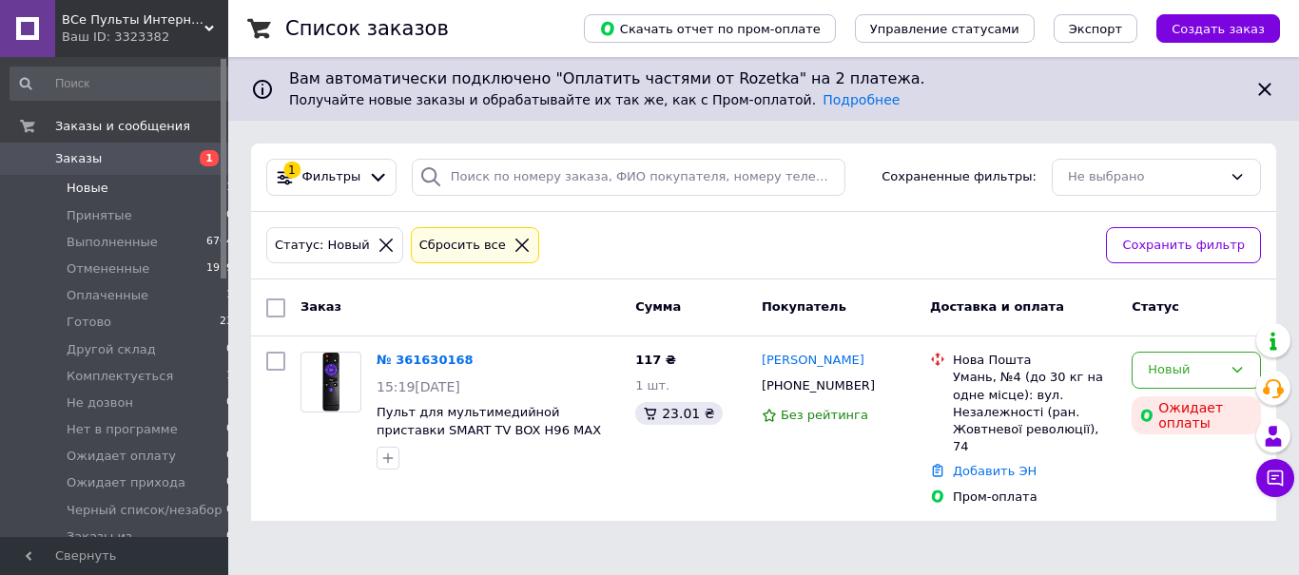
click at [91, 192] on span "Новые" at bounding box center [88, 188] width 42 height 17
click at [1161, 379] on div "Новый" at bounding box center [1185, 370] width 74 height 20
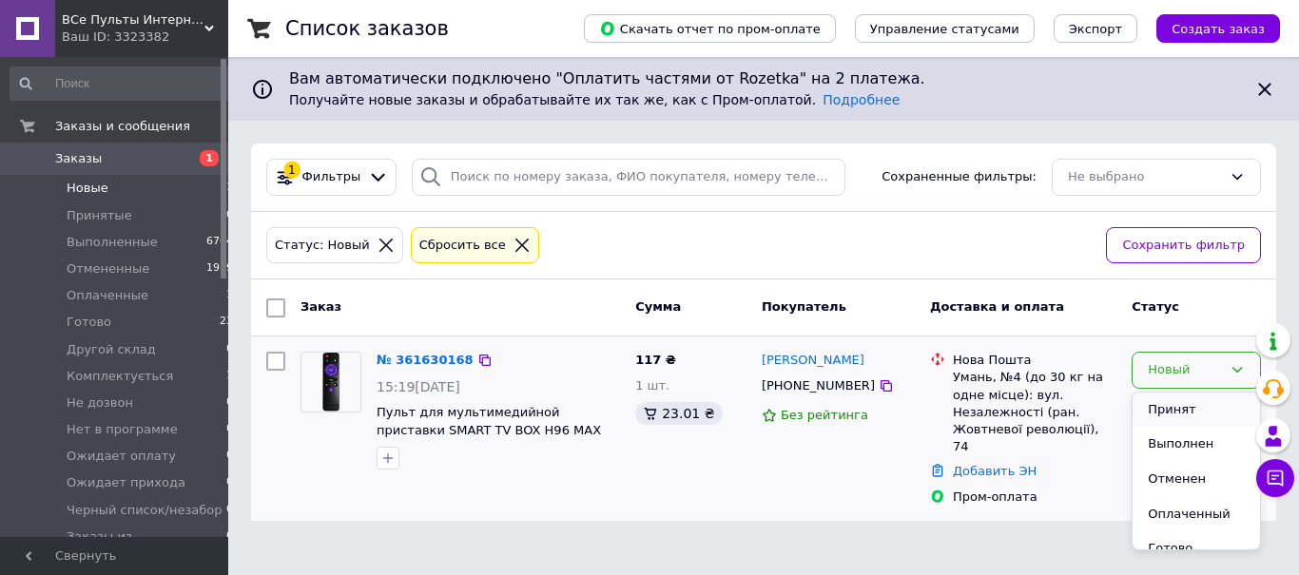
click at [1165, 419] on li "Принят" at bounding box center [1195, 410] width 127 height 35
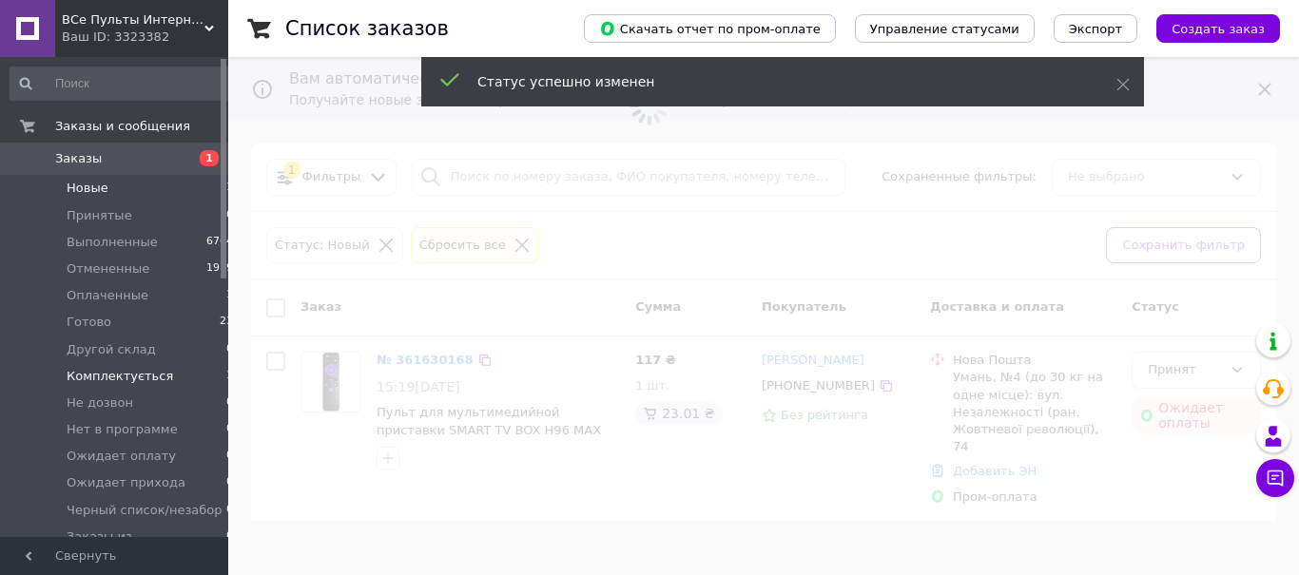
click at [146, 379] on span "Комплектується" at bounding box center [120, 376] width 106 height 17
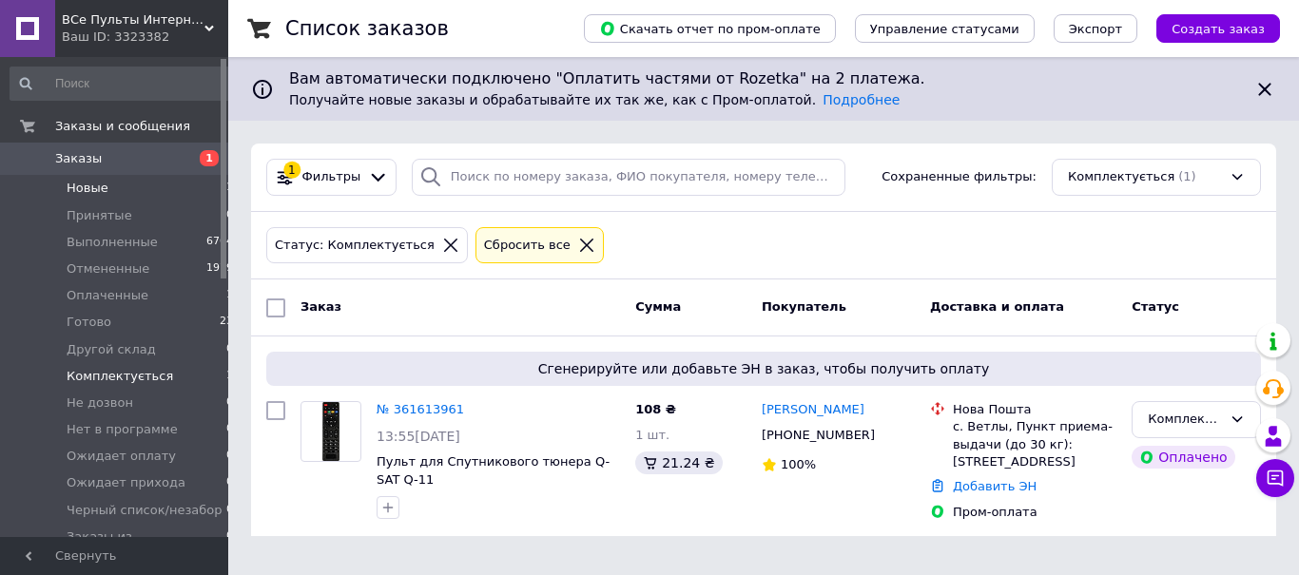
click at [188, 190] on li "Новые 1" at bounding box center [122, 188] width 244 height 27
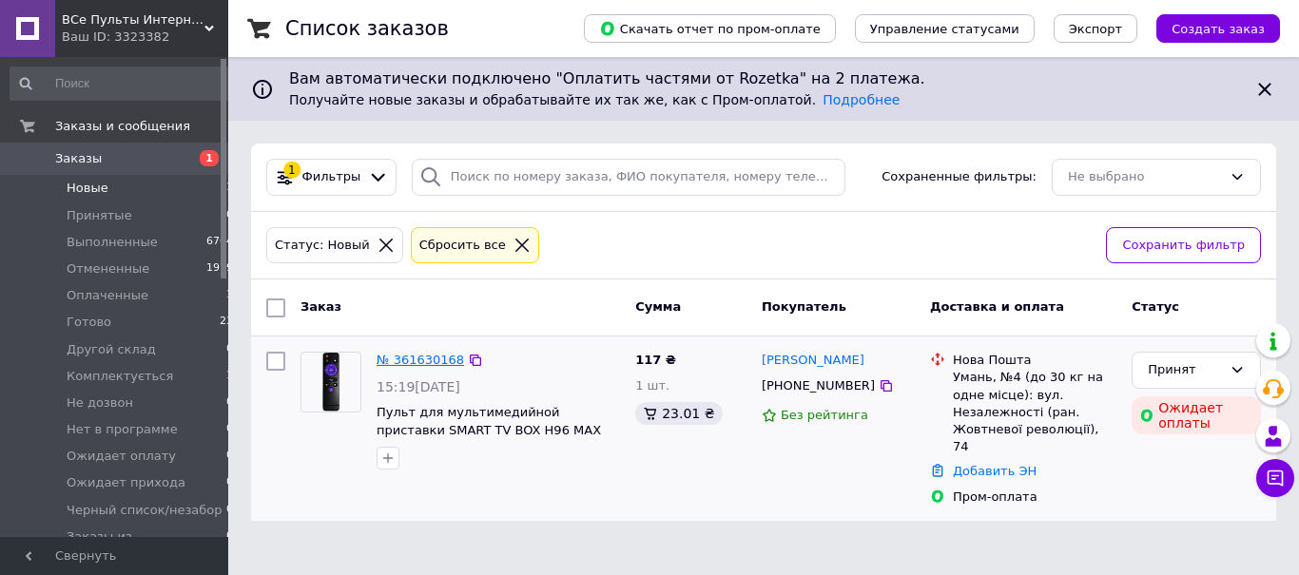
click at [432, 361] on link "№ 361630168" at bounding box center [420, 360] width 87 height 14
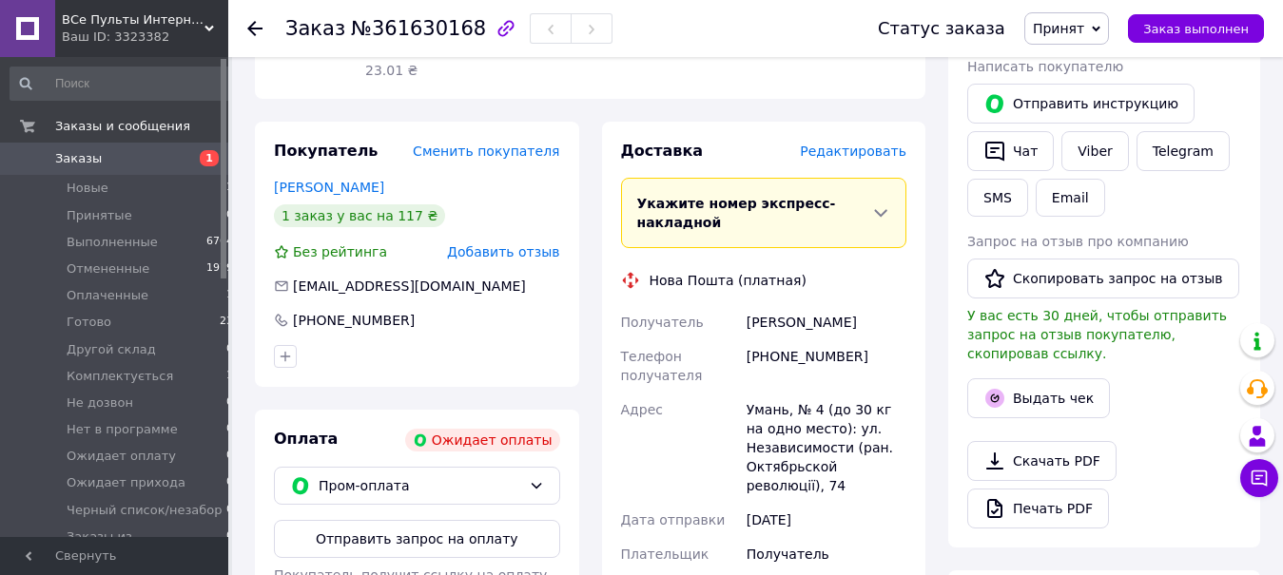
scroll to position [185, 0]
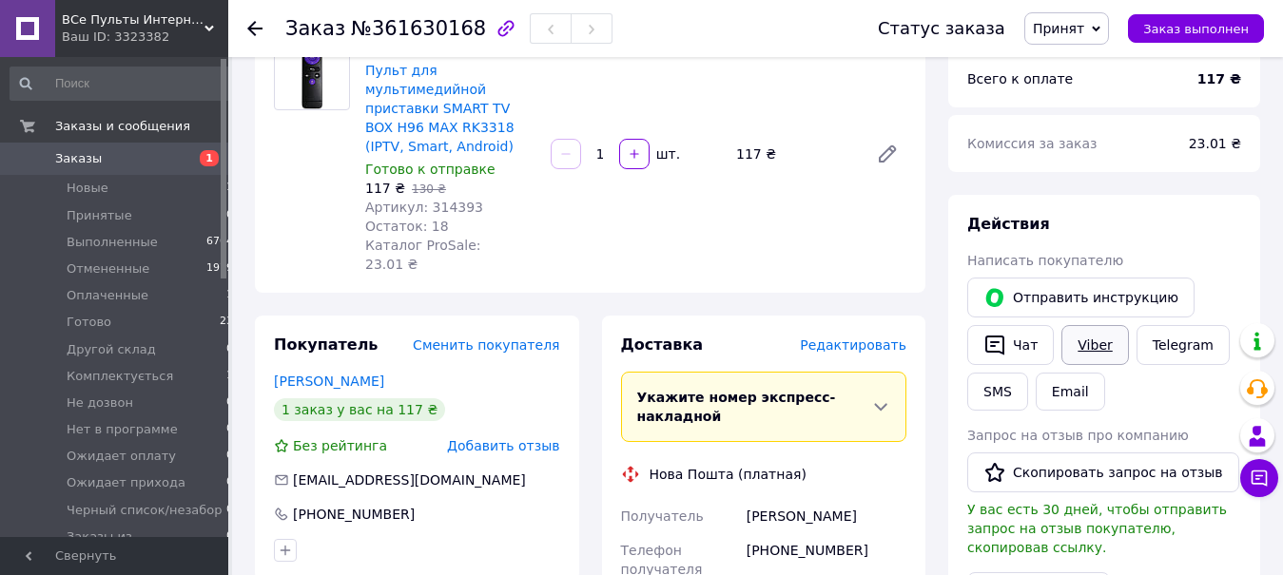
click at [1110, 343] on link "Viber" at bounding box center [1094, 345] width 67 height 40
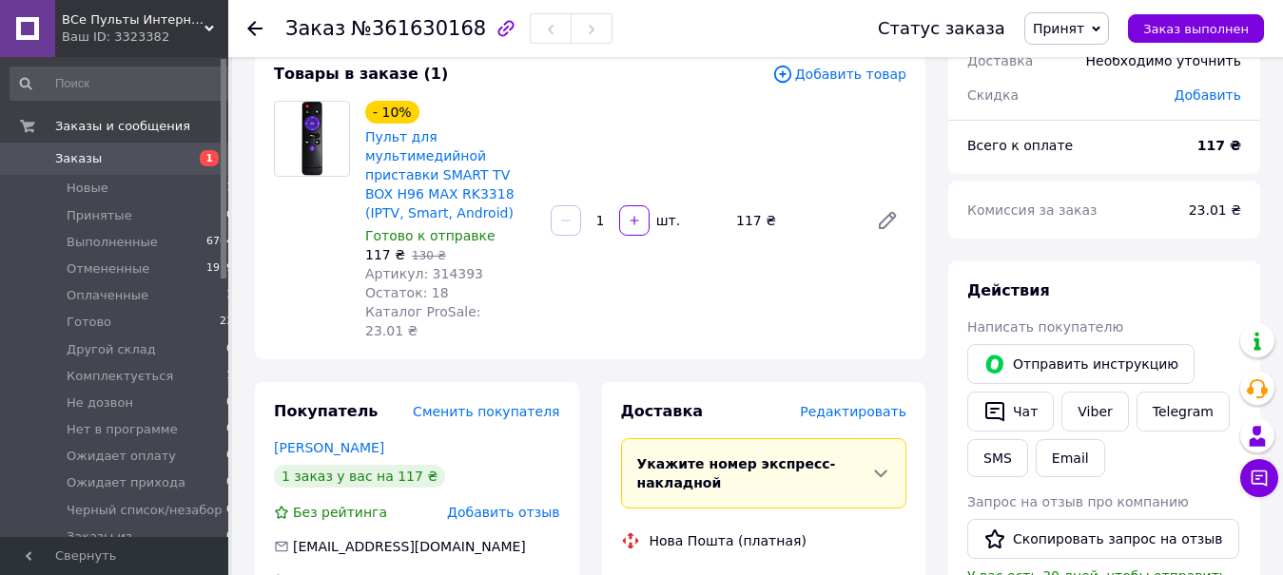
scroll to position [22, 0]
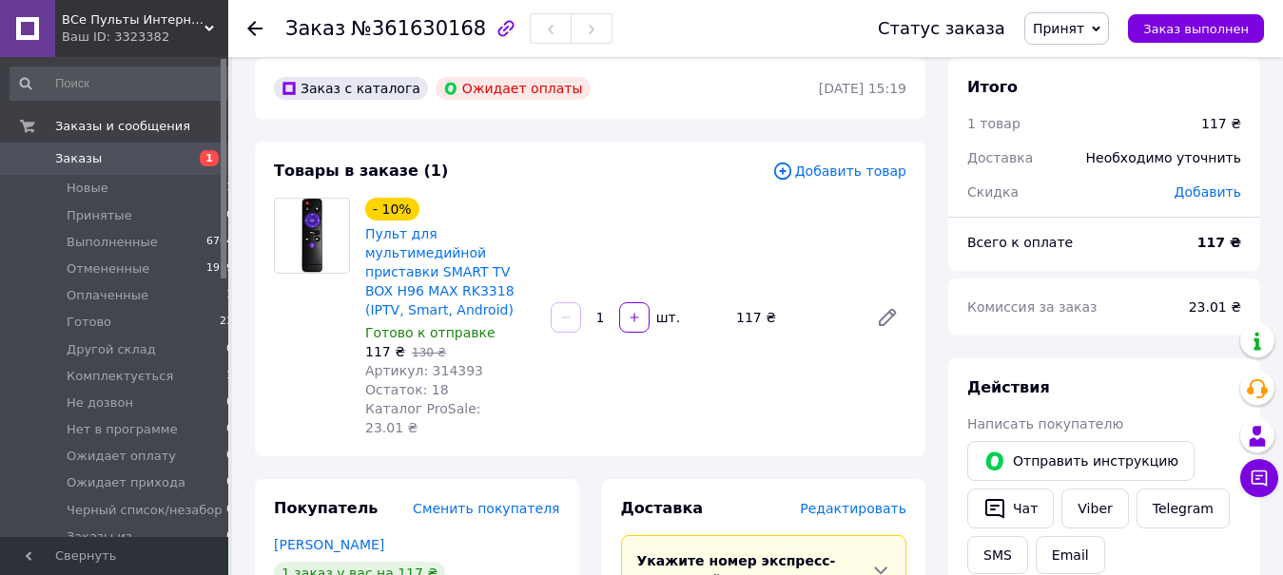
click at [1090, 14] on span "Принят" at bounding box center [1066, 28] width 85 height 32
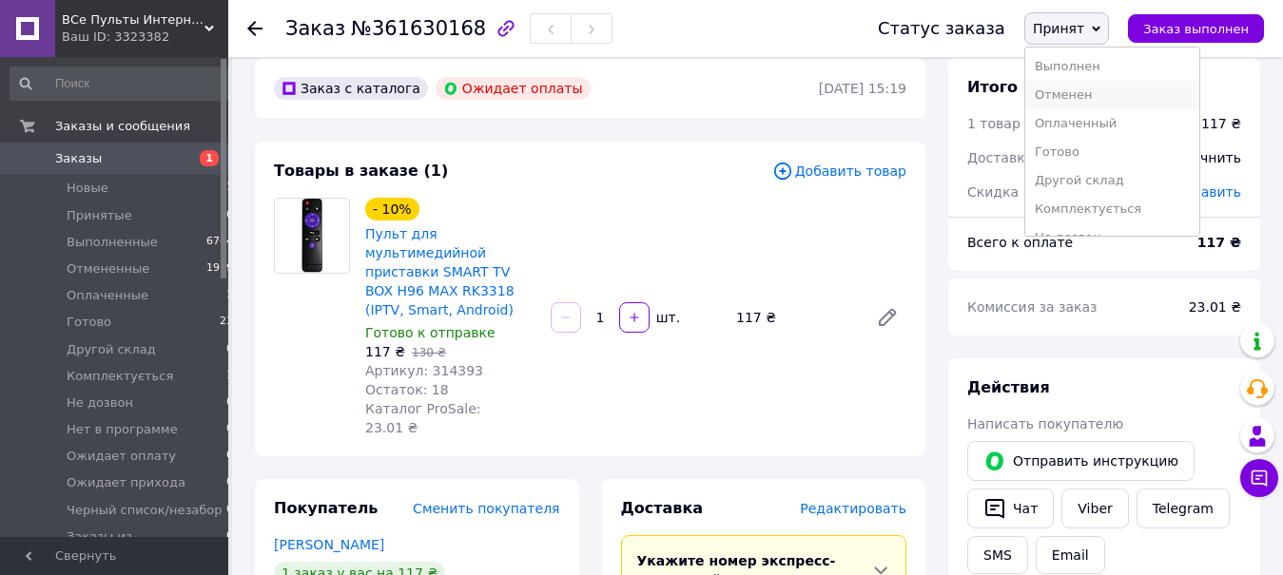
click at [1072, 102] on li "Отменен" at bounding box center [1112, 95] width 175 height 29
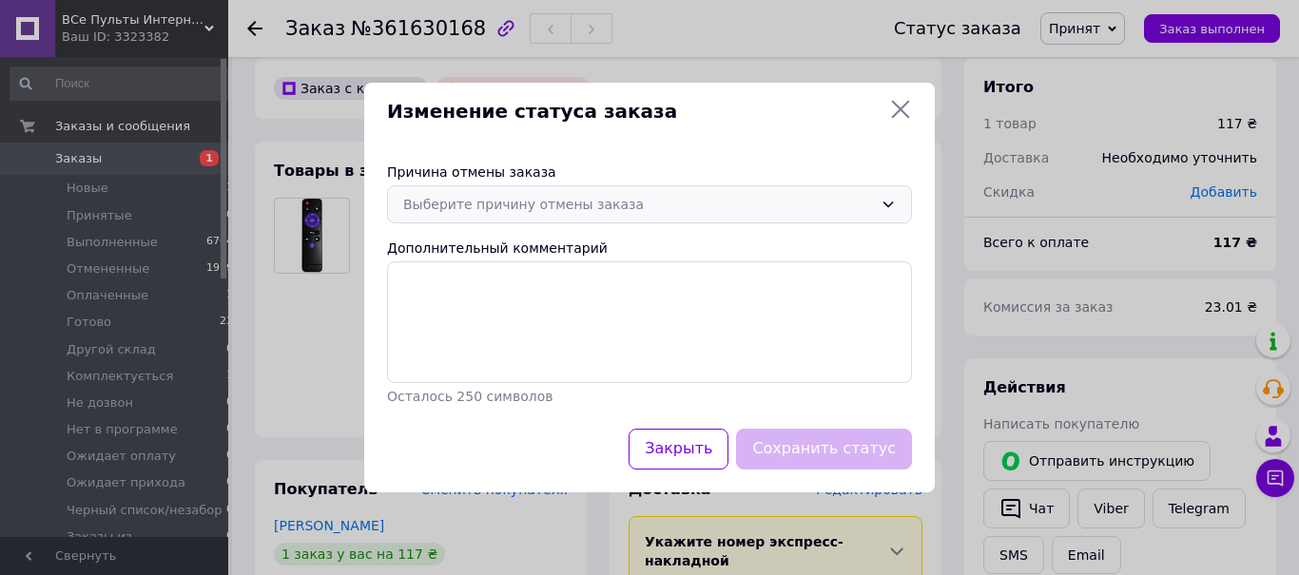
click at [563, 192] on div "Выберите причину отмены заказа" at bounding box center [649, 204] width 525 height 38
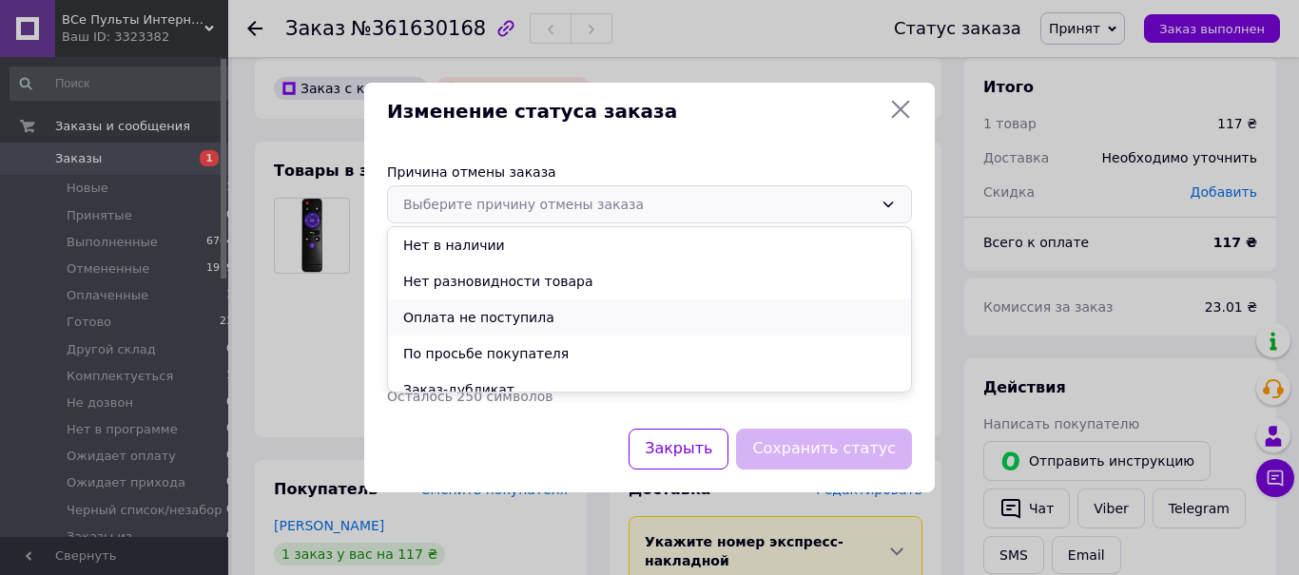
click at [515, 320] on li "Оплата не поступила" at bounding box center [649, 317] width 523 height 36
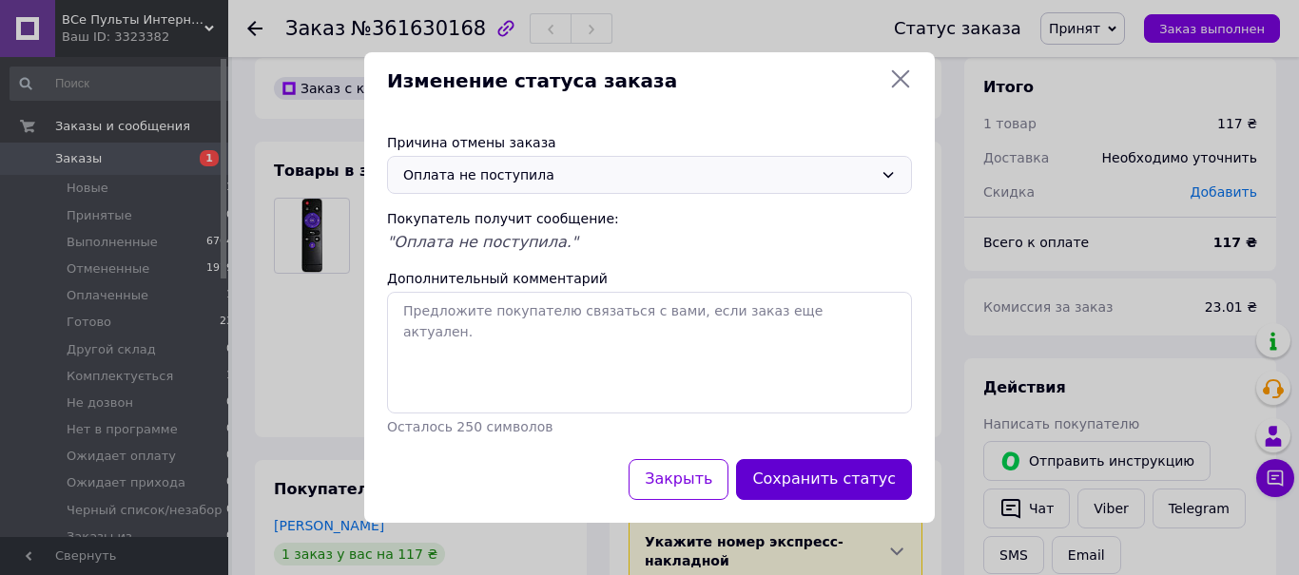
click at [818, 491] on button "Сохранить статус" at bounding box center [824, 479] width 176 height 41
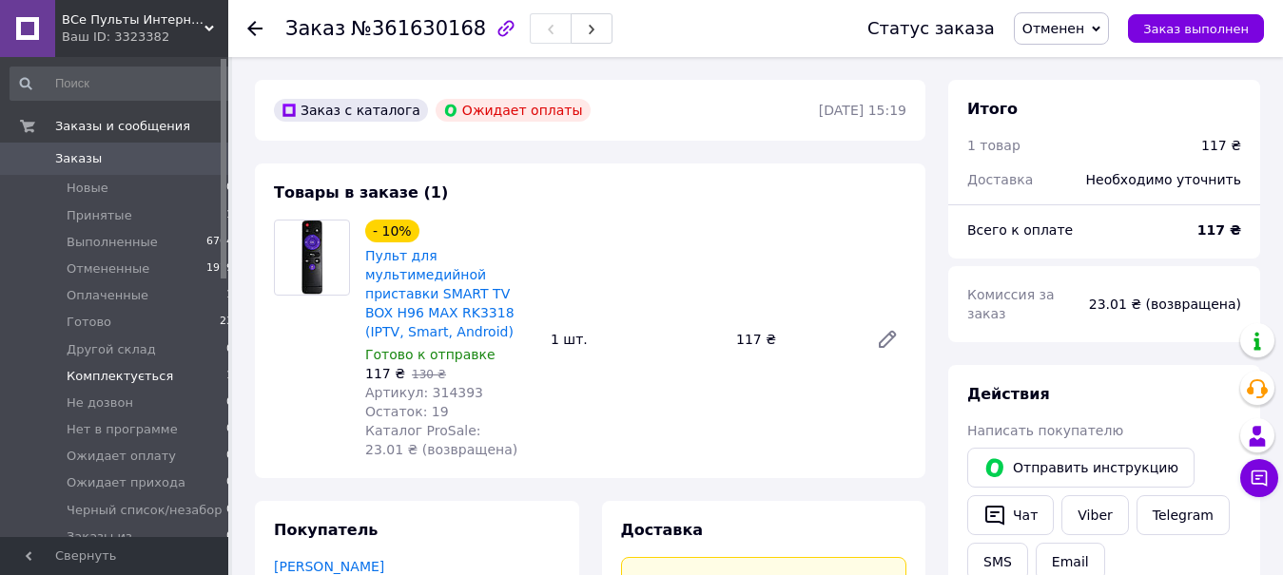
click at [141, 384] on span "Комплектується" at bounding box center [120, 376] width 106 height 17
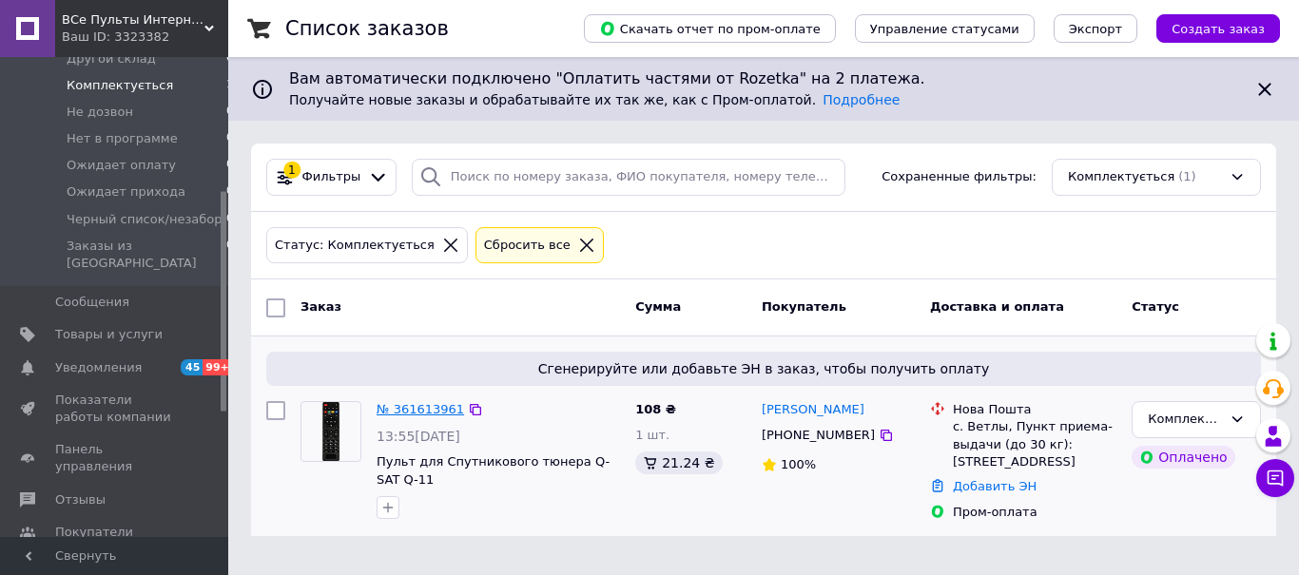
click at [426, 414] on link "№ 361613961" at bounding box center [420, 409] width 87 height 14
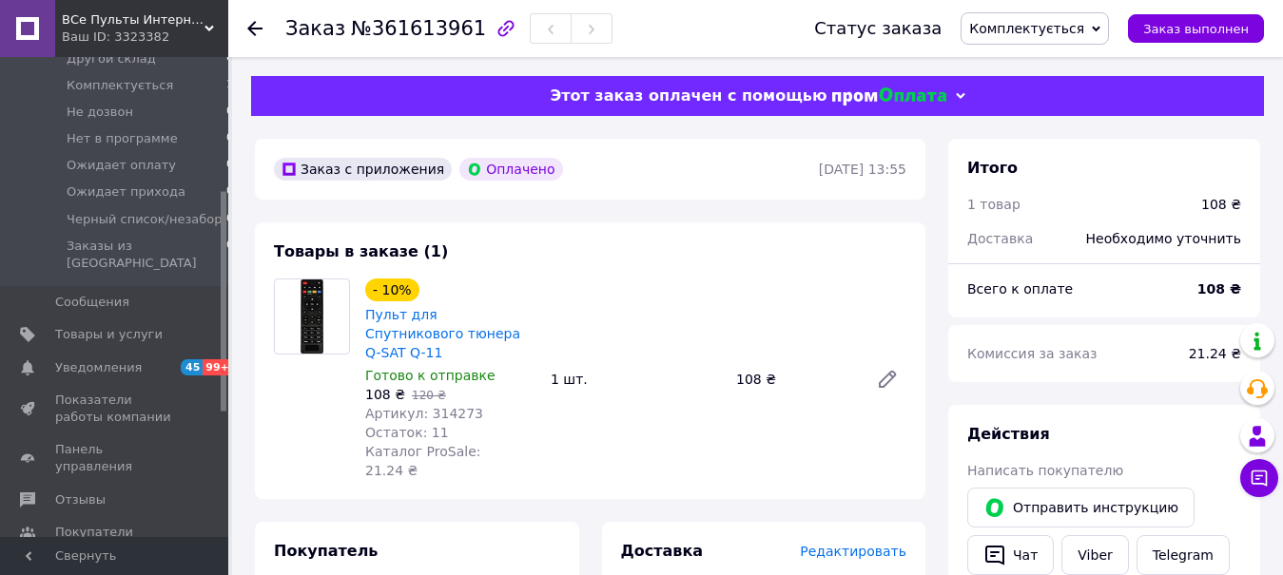
click at [453, 406] on span "Артикул: 314273" at bounding box center [424, 413] width 118 height 15
copy span "314273"
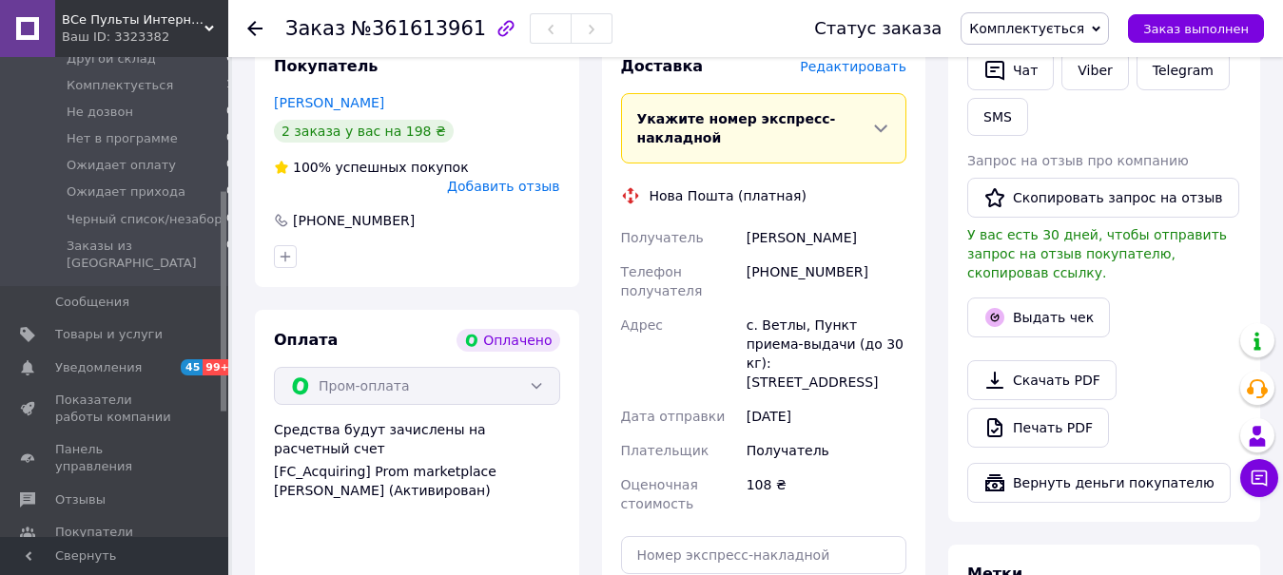
scroll to position [776, 0]
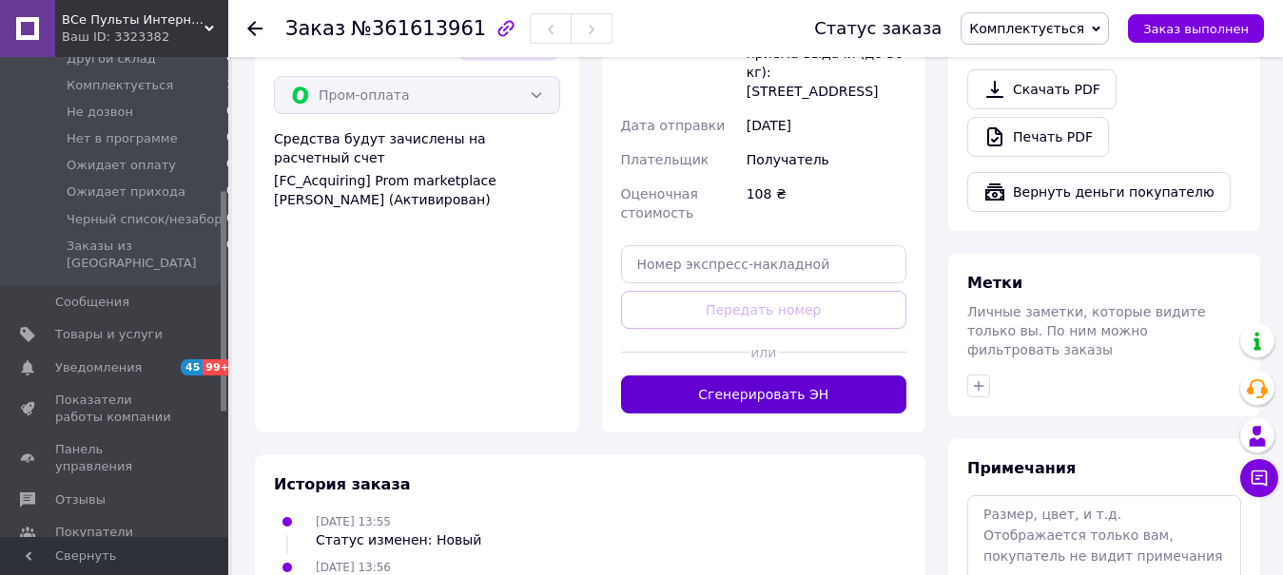
click at [782, 376] on button "Сгенерировать ЭН" at bounding box center [764, 395] width 286 height 38
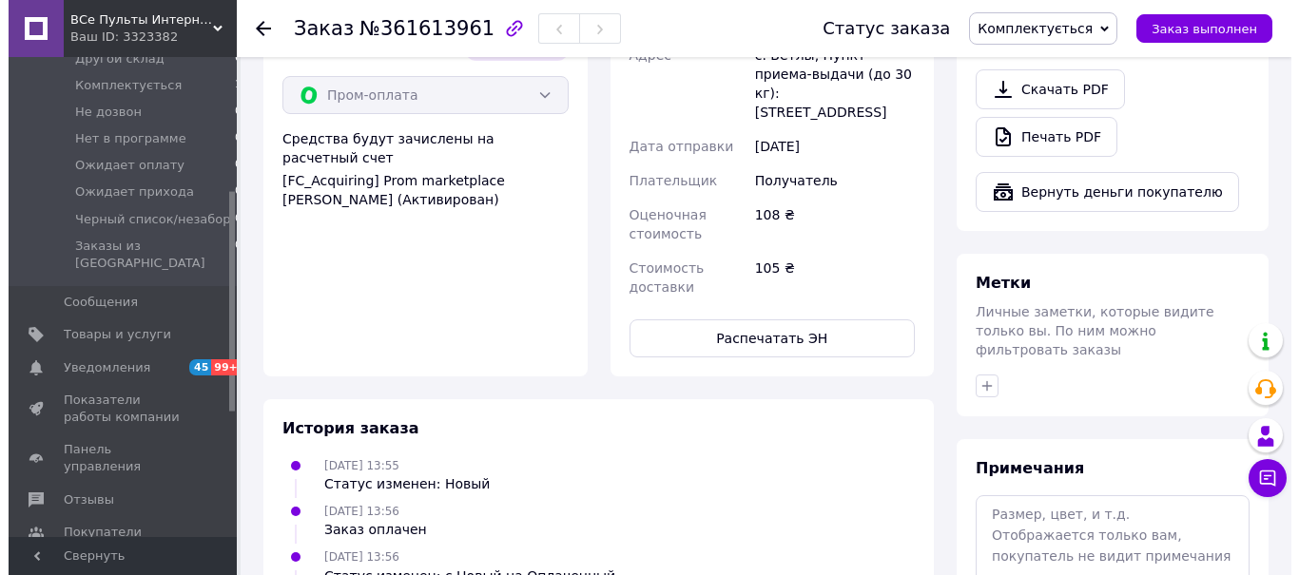
scroll to position [582, 0]
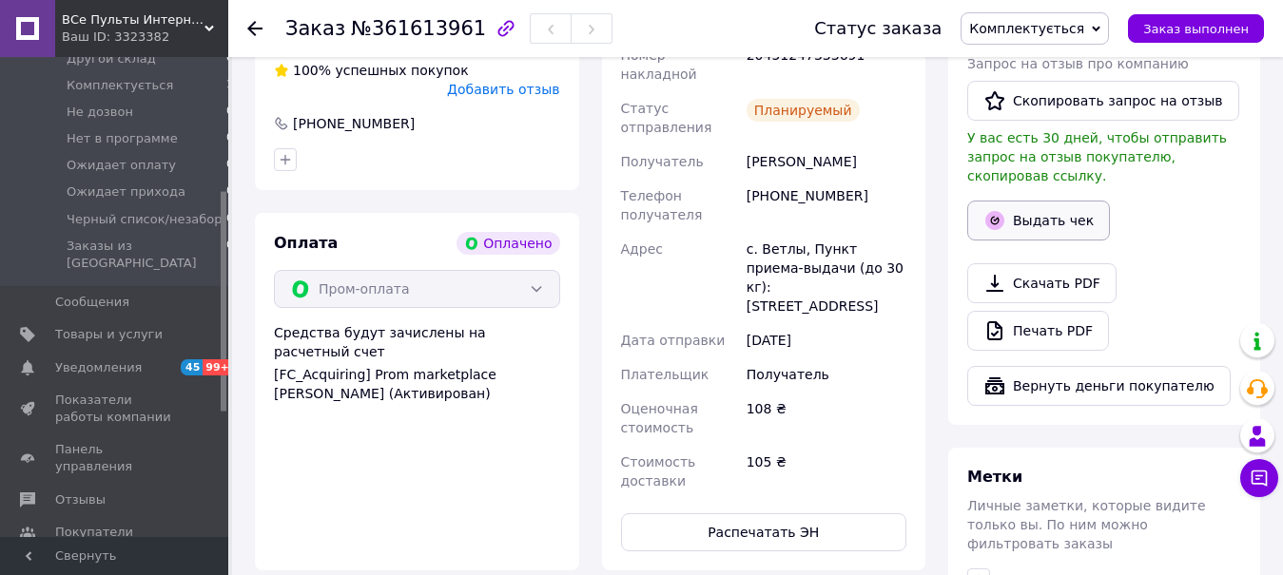
click at [1018, 209] on button "Выдать чек" at bounding box center [1038, 221] width 143 height 40
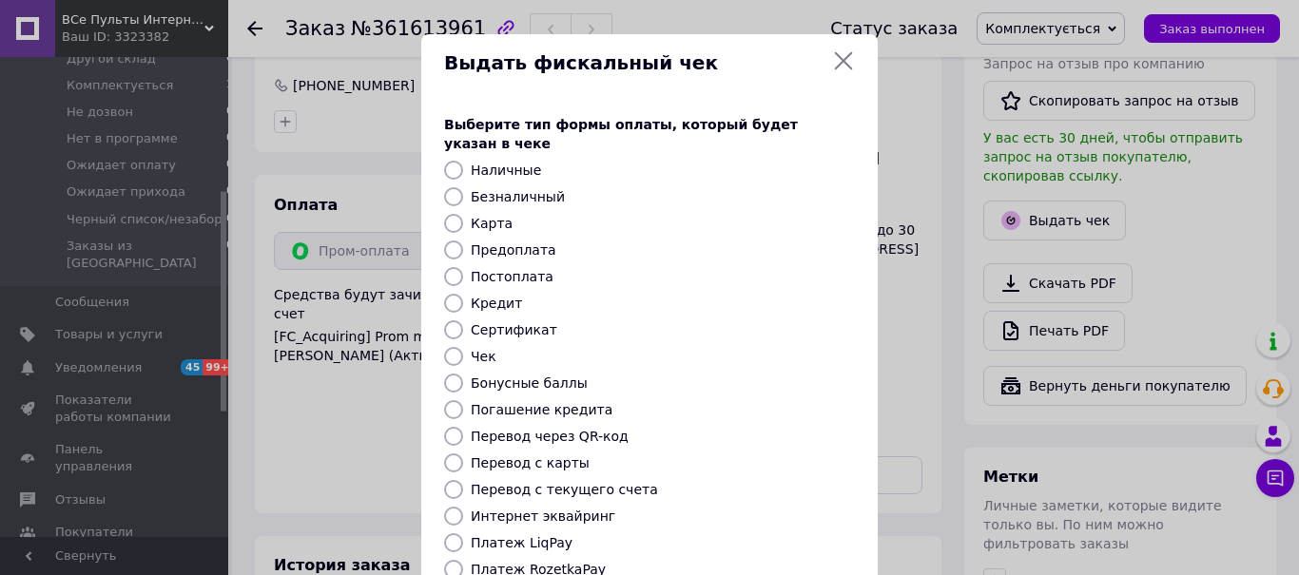
click at [524, 562] on label "Платеж RozetkaPay" at bounding box center [538, 569] width 135 height 15
click at [463, 560] on input "Платеж RozetkaPay" at bounding box center [453, 569] width 19 height 19
radio input "true"
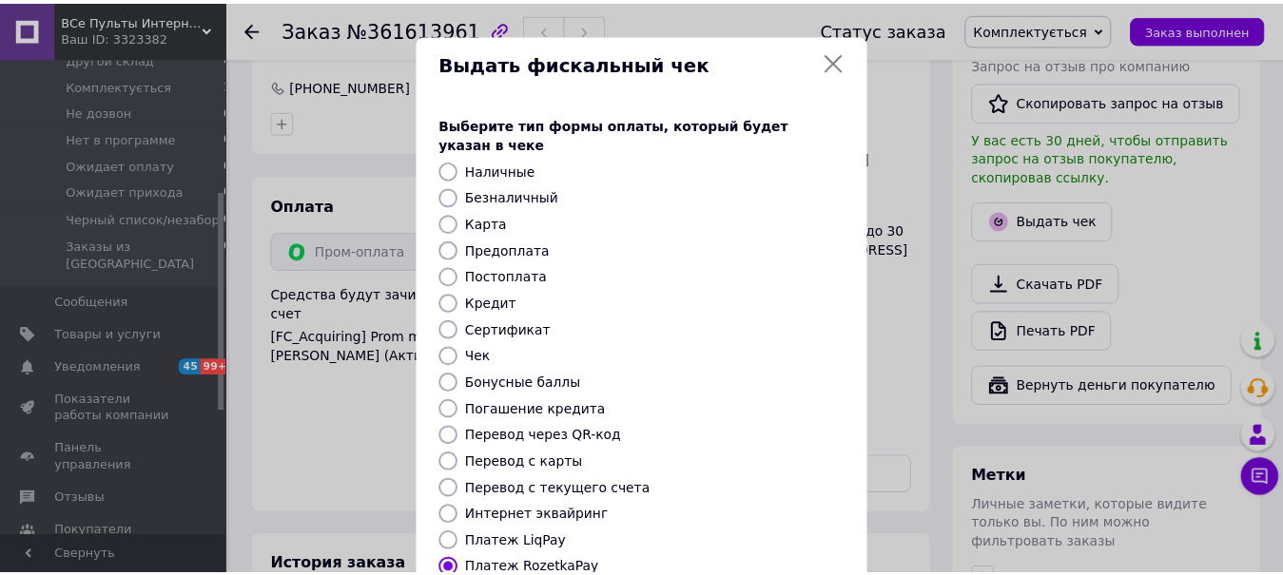
scroll to position [241, 0]
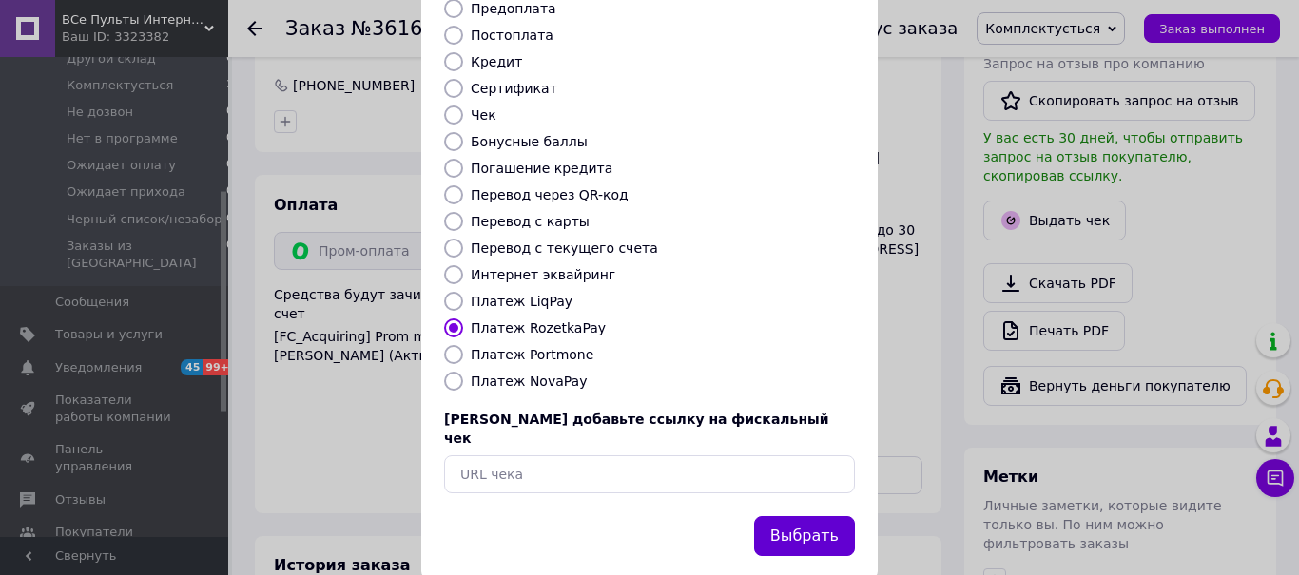
click at [796, 516] on button "Выбрать" at bounding box center [804, 536] width 101 height 41
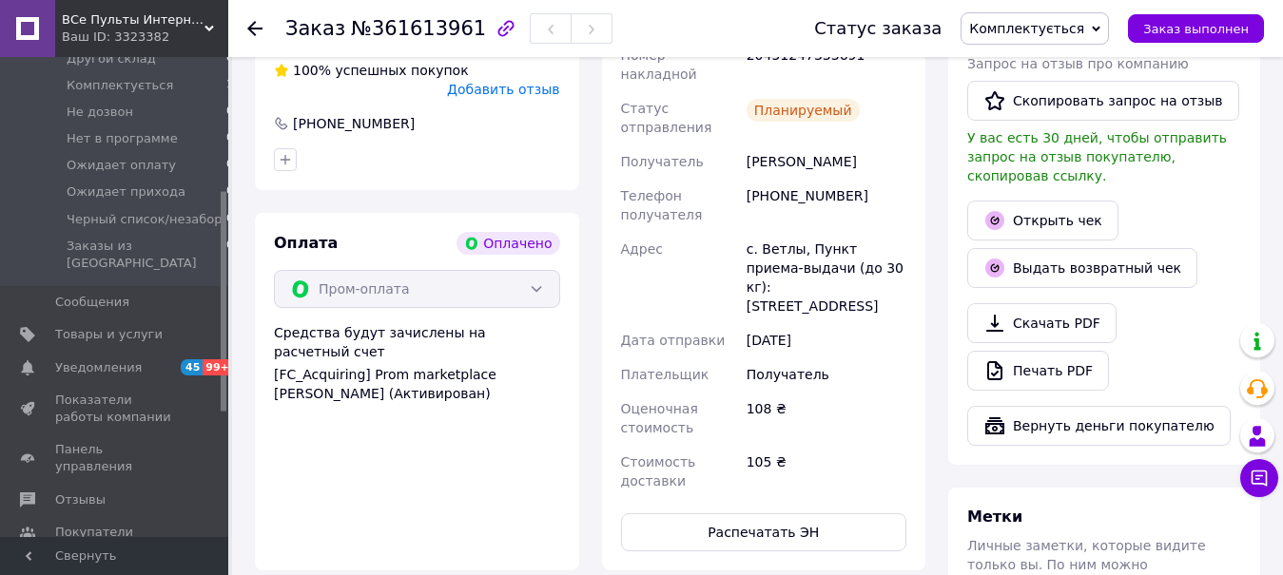
scroll to position [485, 0]
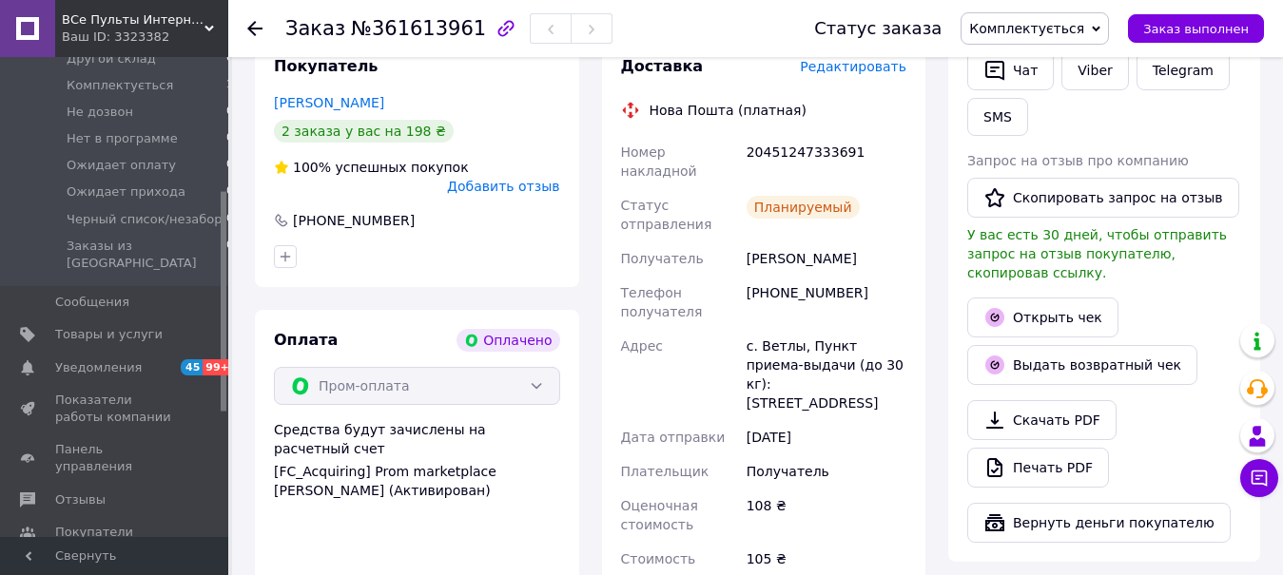
click at [407, 38] on span "№361613961" at bounding box center [418, 28] width 135 height 23
copy span "361613961"
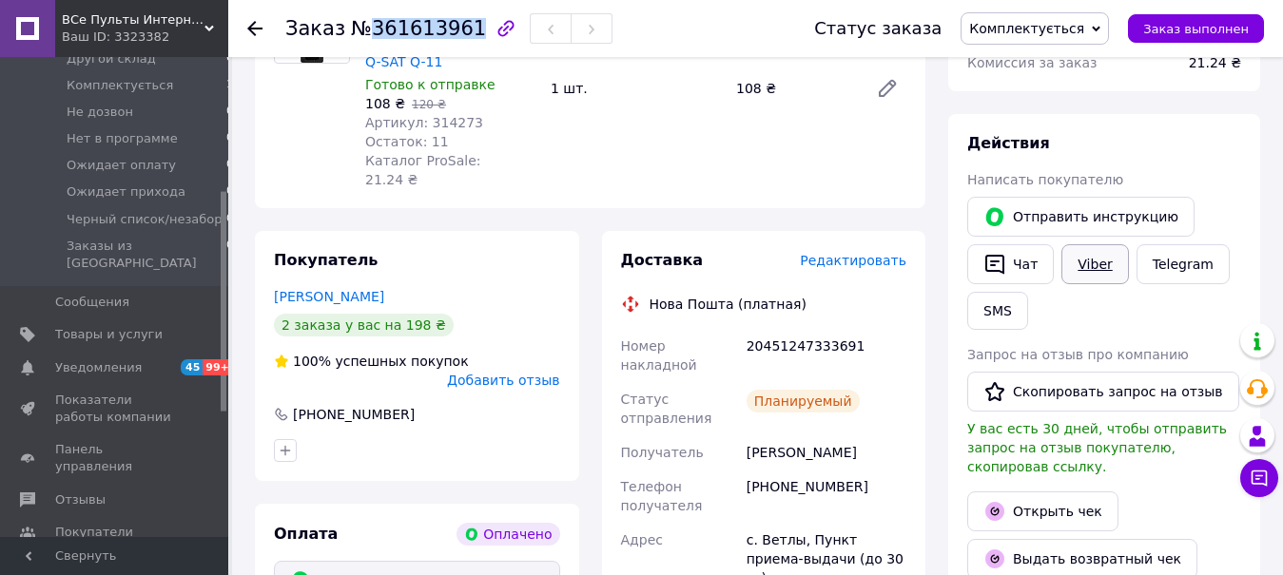
click at [1089, 273] on link "Viber" at bounding box center [1094, 264] width 67 height 40
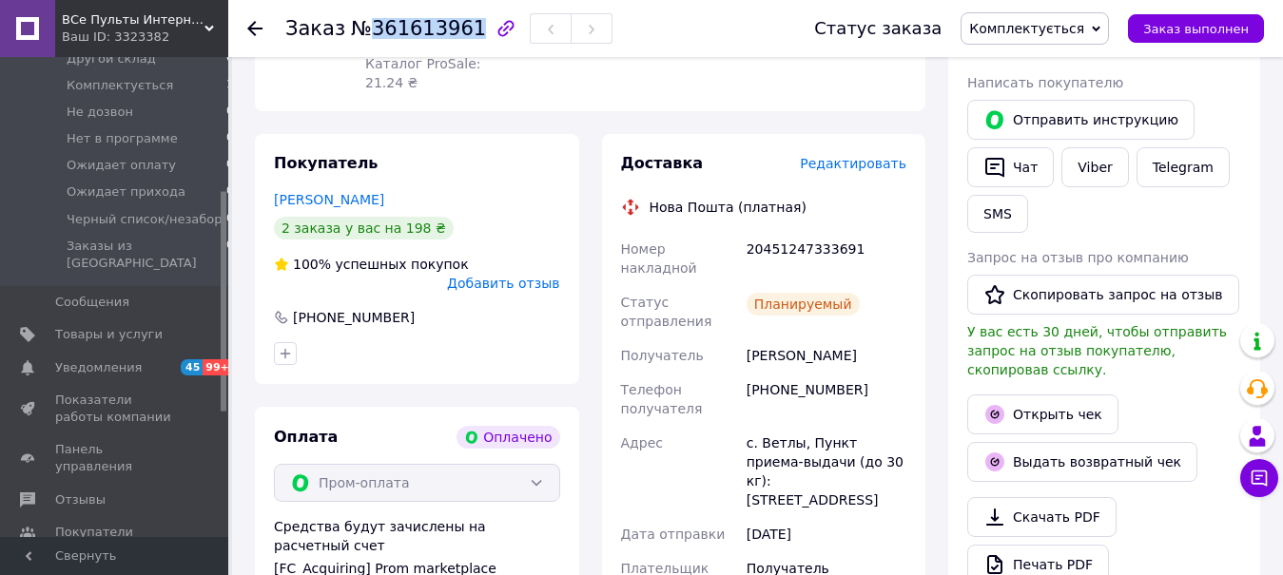
scroll to position [582, 0]
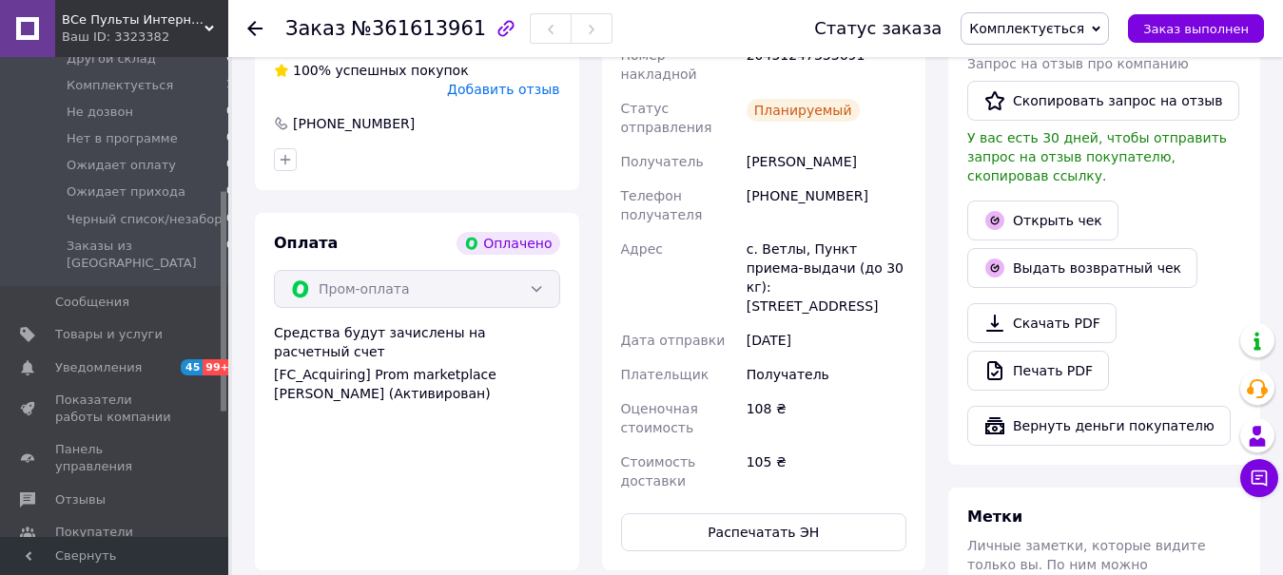
click at [777, 91] on div "Планируемый" at bounding box center [826, 117] width 167 height 53
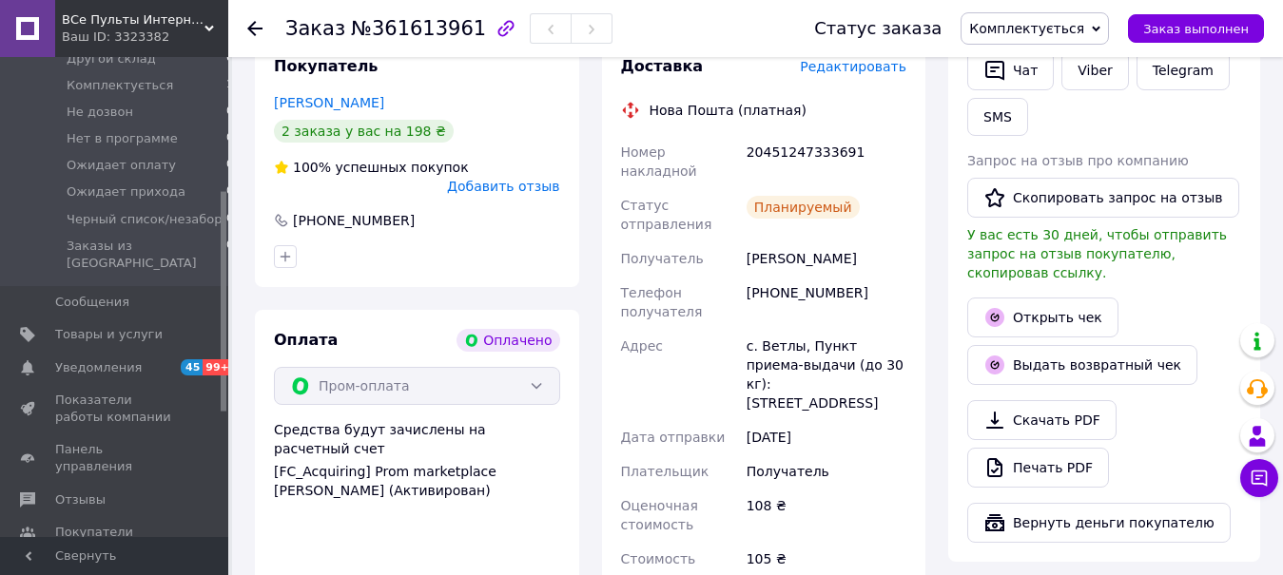
click at [782, 135] on div "20451247333691" at bounding box center [826, 161] width 167 height 53
copy div "20451247333691"
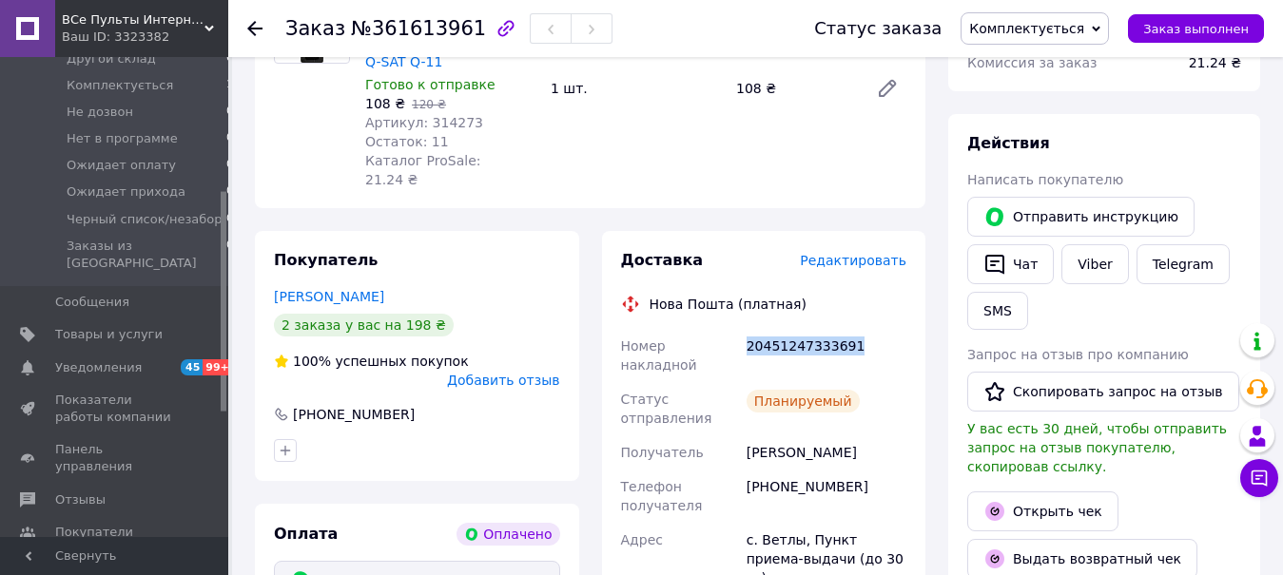
click at [1021, 28] on span "Комплектується" at bounding box center [1026, 28] width 115 height 15
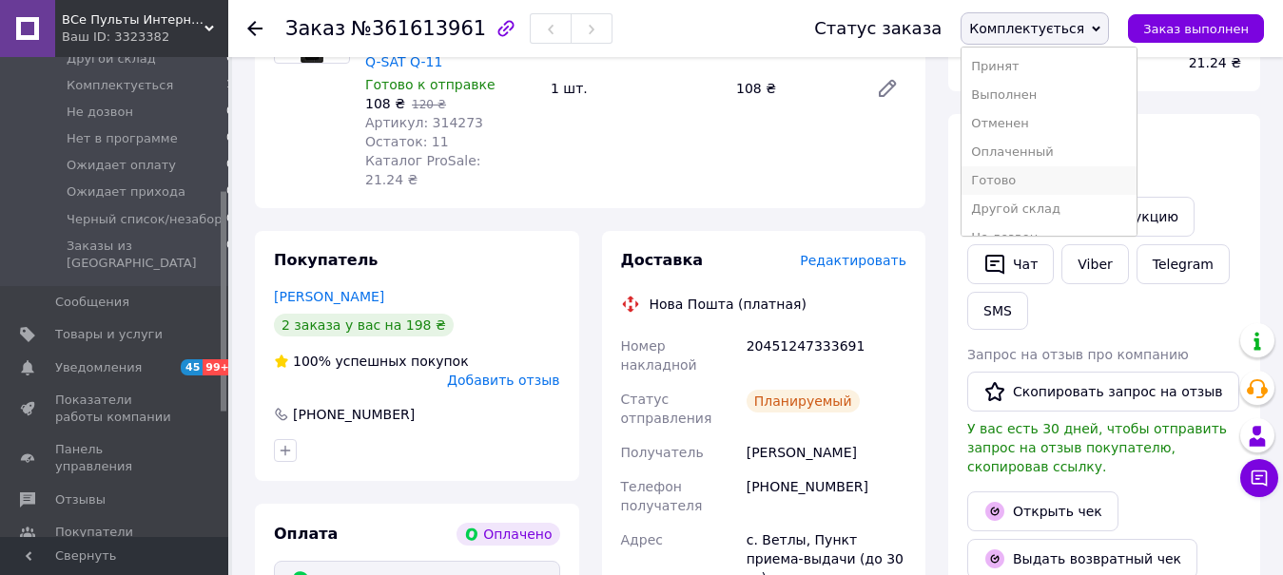
click at [1038, 186] on li "Готово" at bounding box center [1048, 180] width 175 height 29
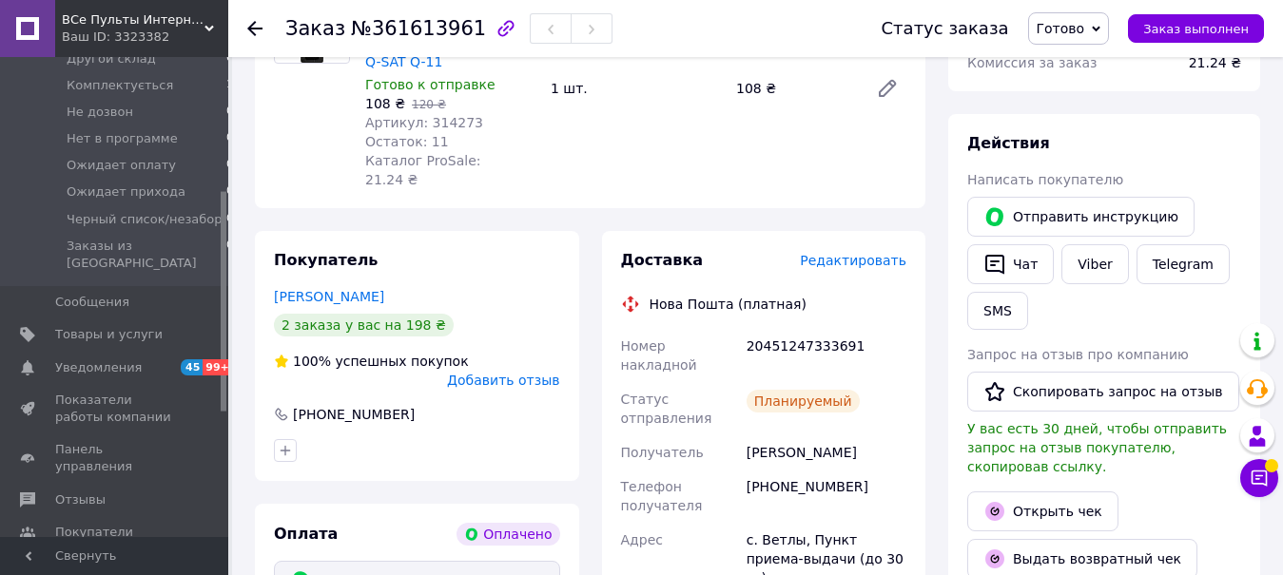
click at [64, 0] on div "ВСе Пульты Интернет-магазин Ваш ID: 3323382" at bounding box center [141, 28] width 173 height 57
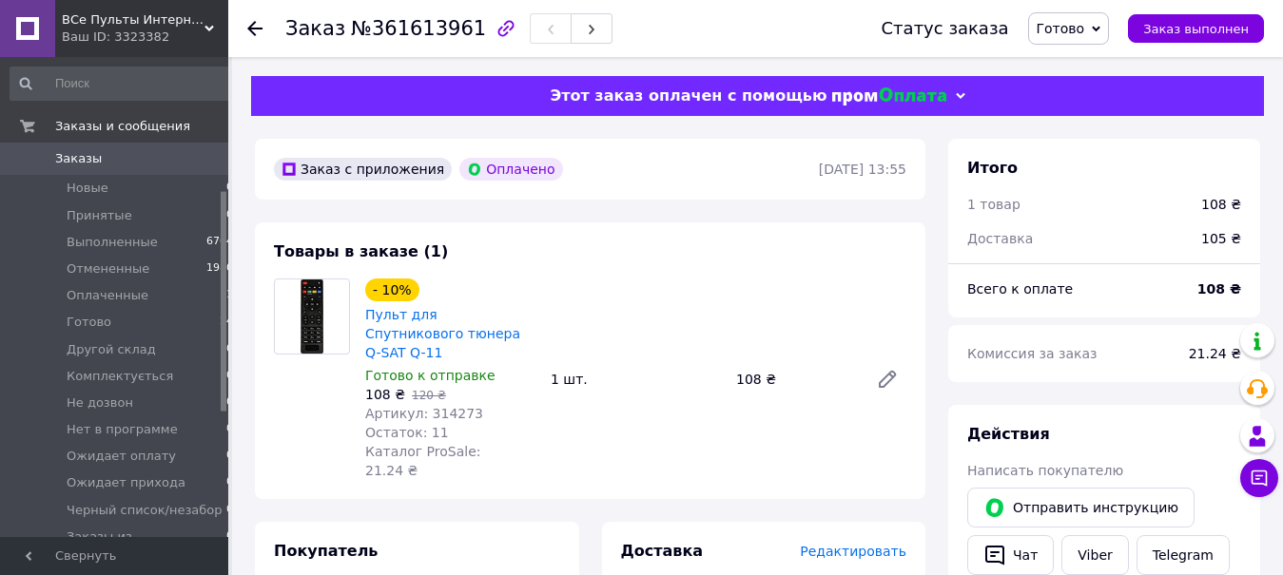
scroll to position [291, 0]
